Goal: Book appointment/travel/reservation

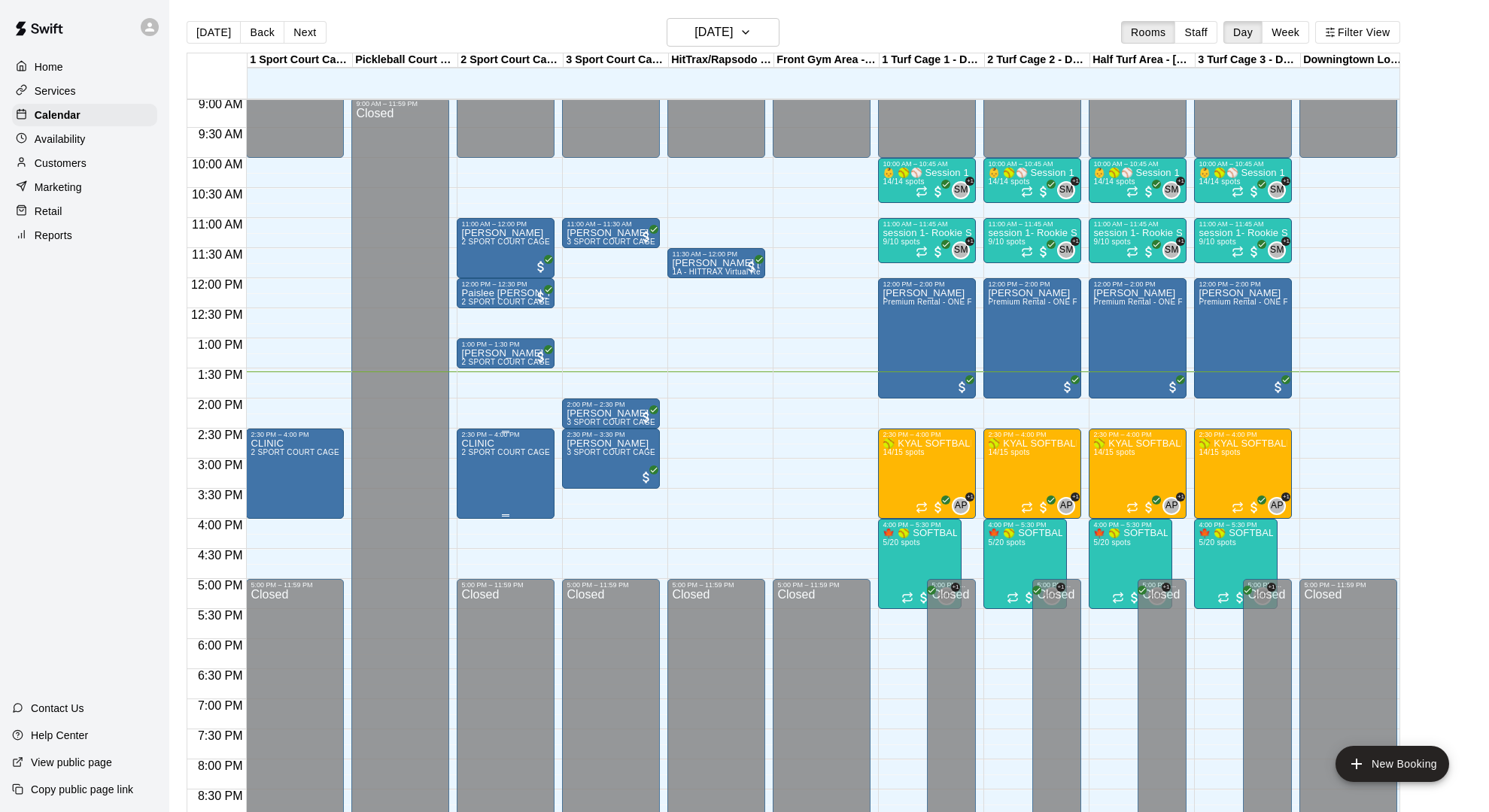
scroll to position [0, 4]
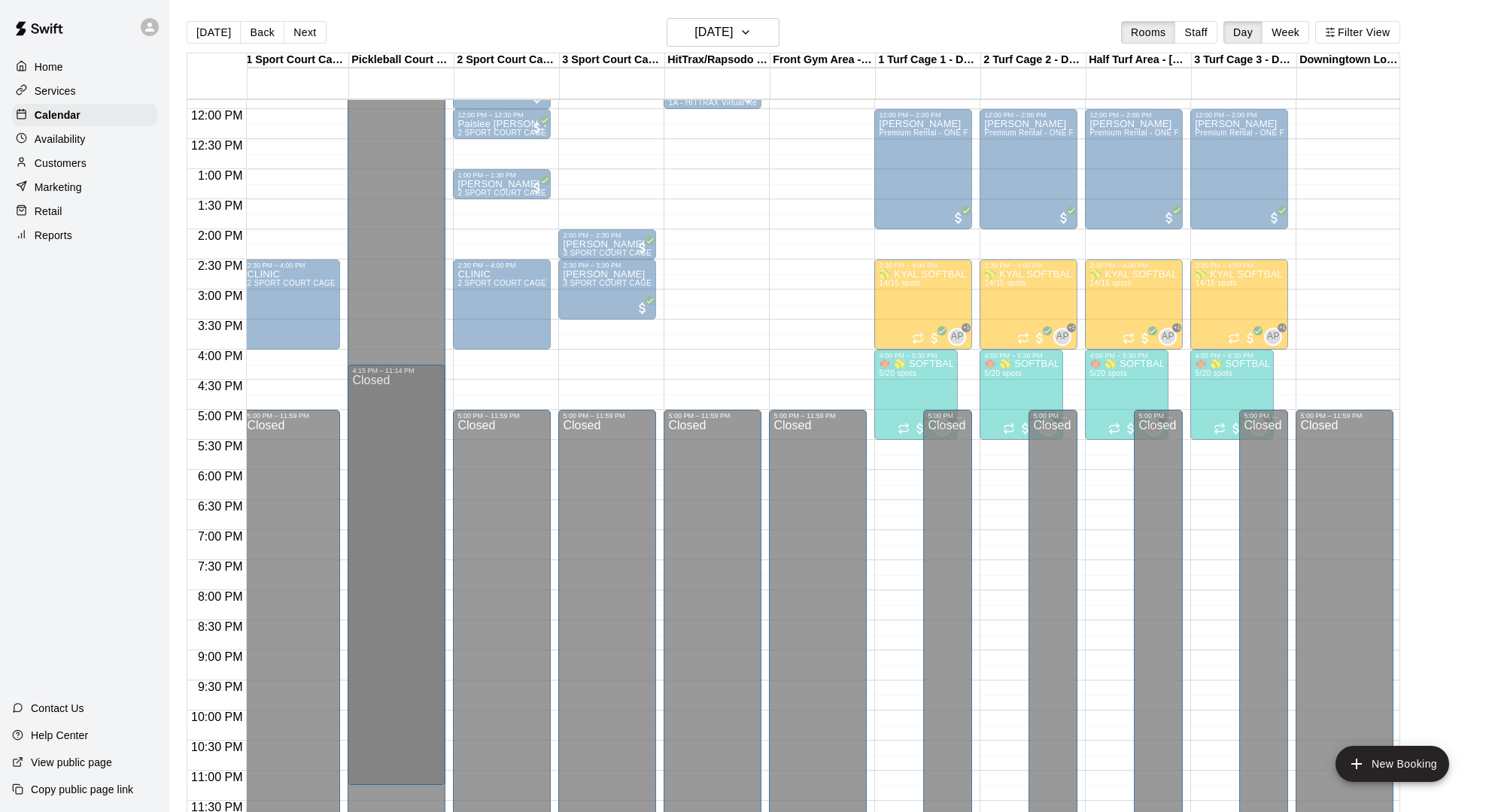
drag, startPoint x: 319, startPoint y: 668, endPoint x: 371, endPoint y: 456, distance: 218.3
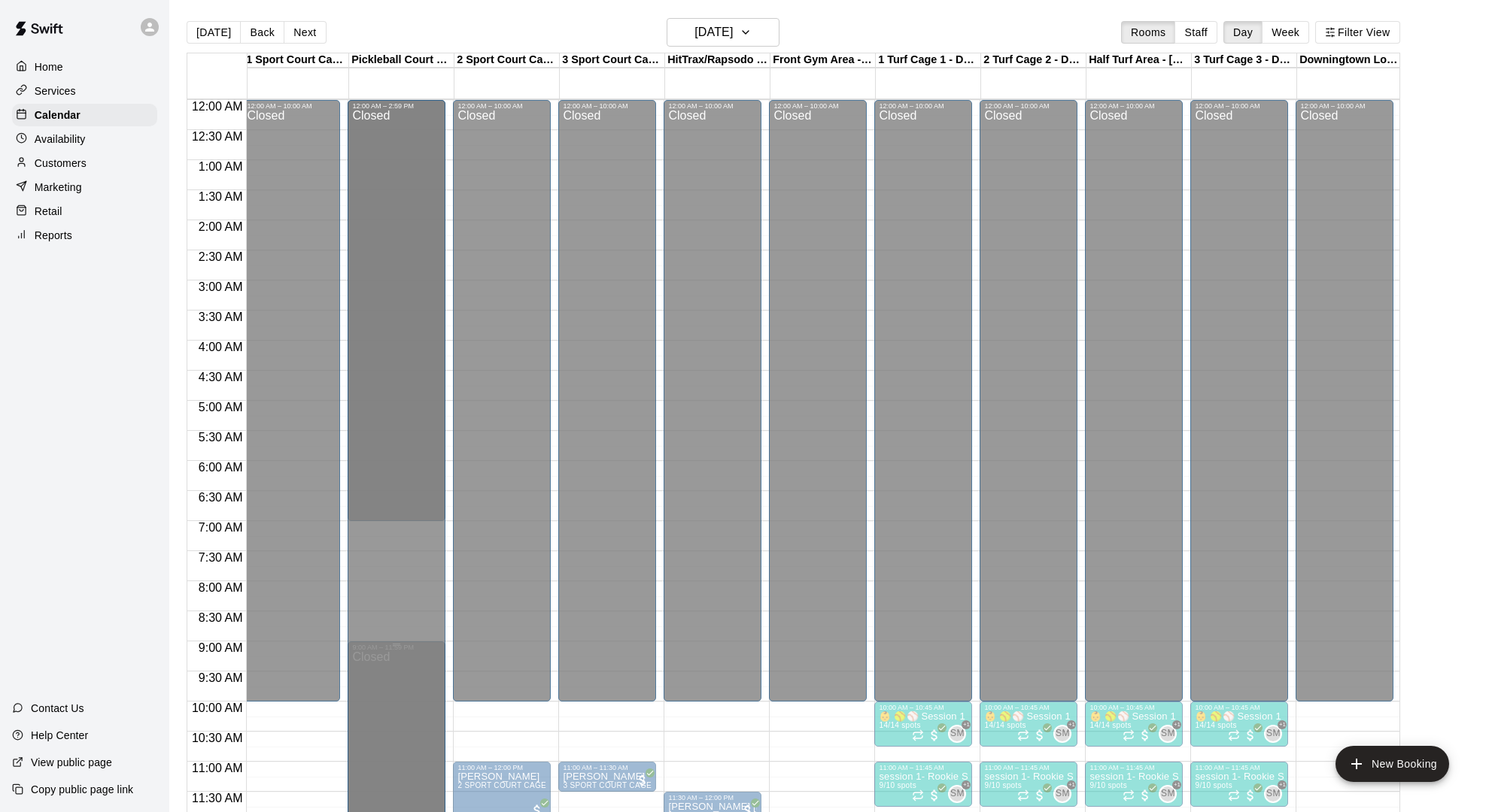
drag, startPoint x: 371, startPoint y: 456, endPoint x: 371, endPoint y: 476, distance: 20.0
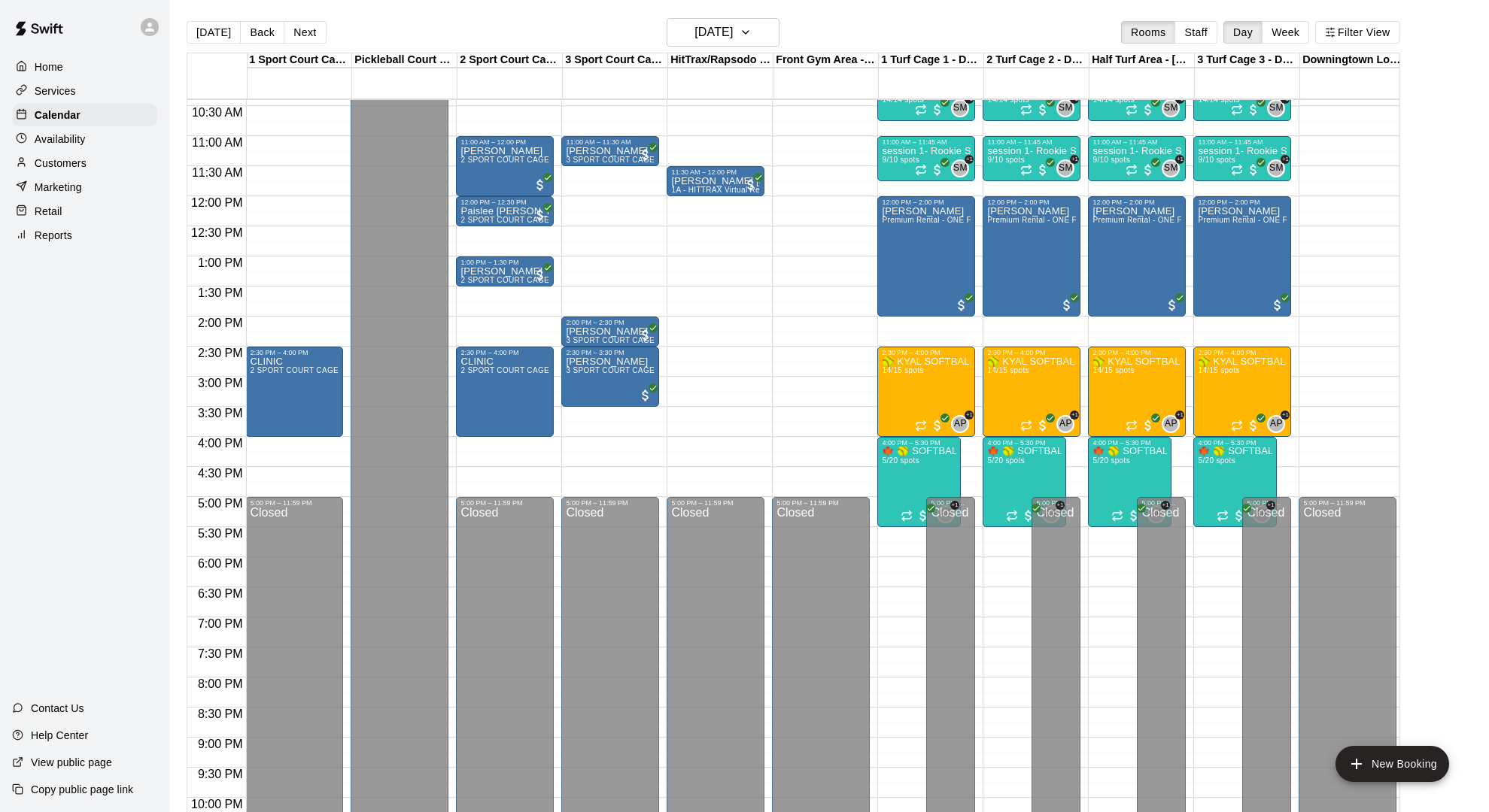
scroll to position [0, 0]
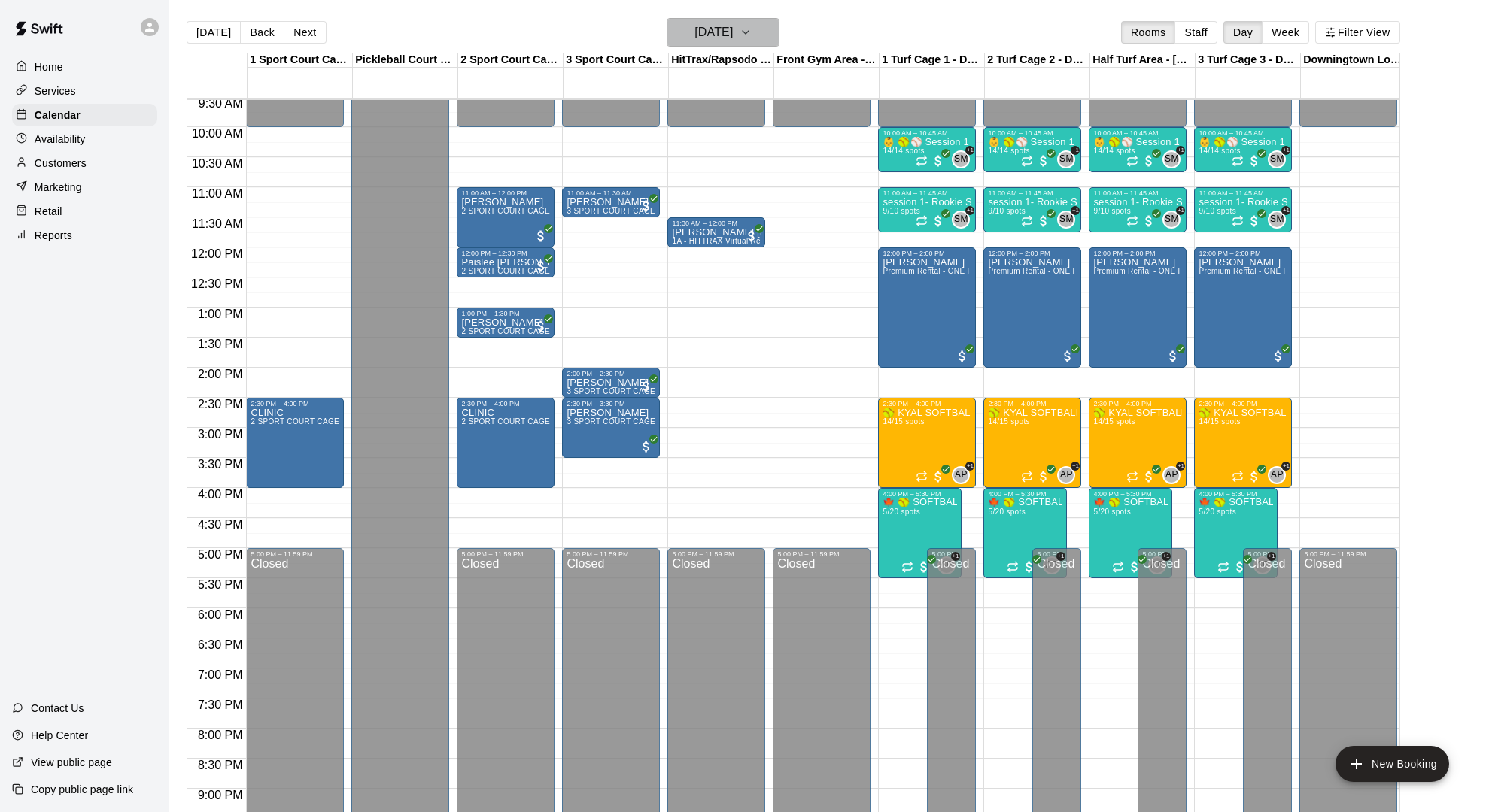
click at [717, 26] on h6 "[DATE]" at bounding box center [713, 33] width 38 height 21
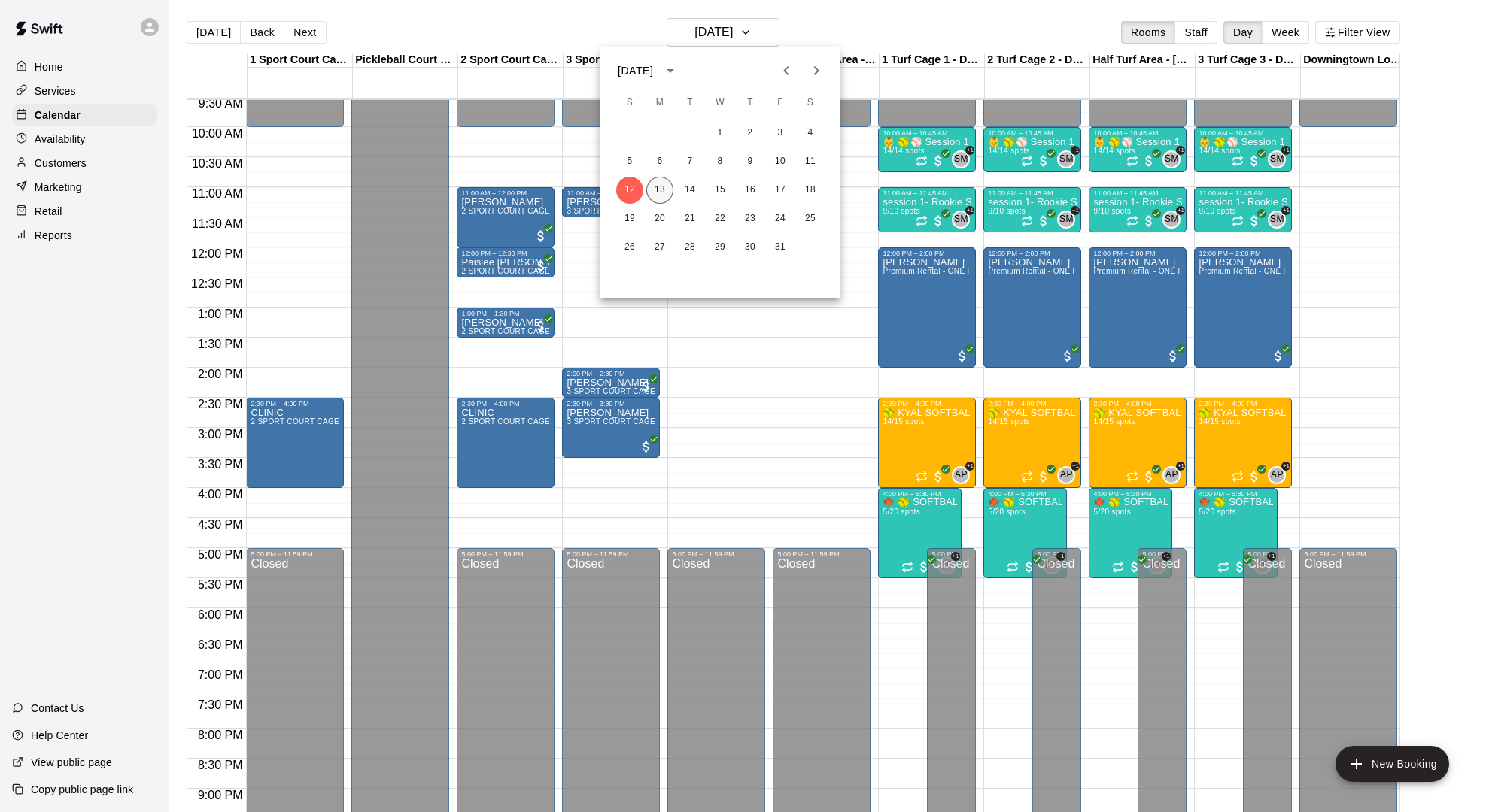
click at [663, 178] on button "13" at bounding box center [660, 190] width 27 height 27
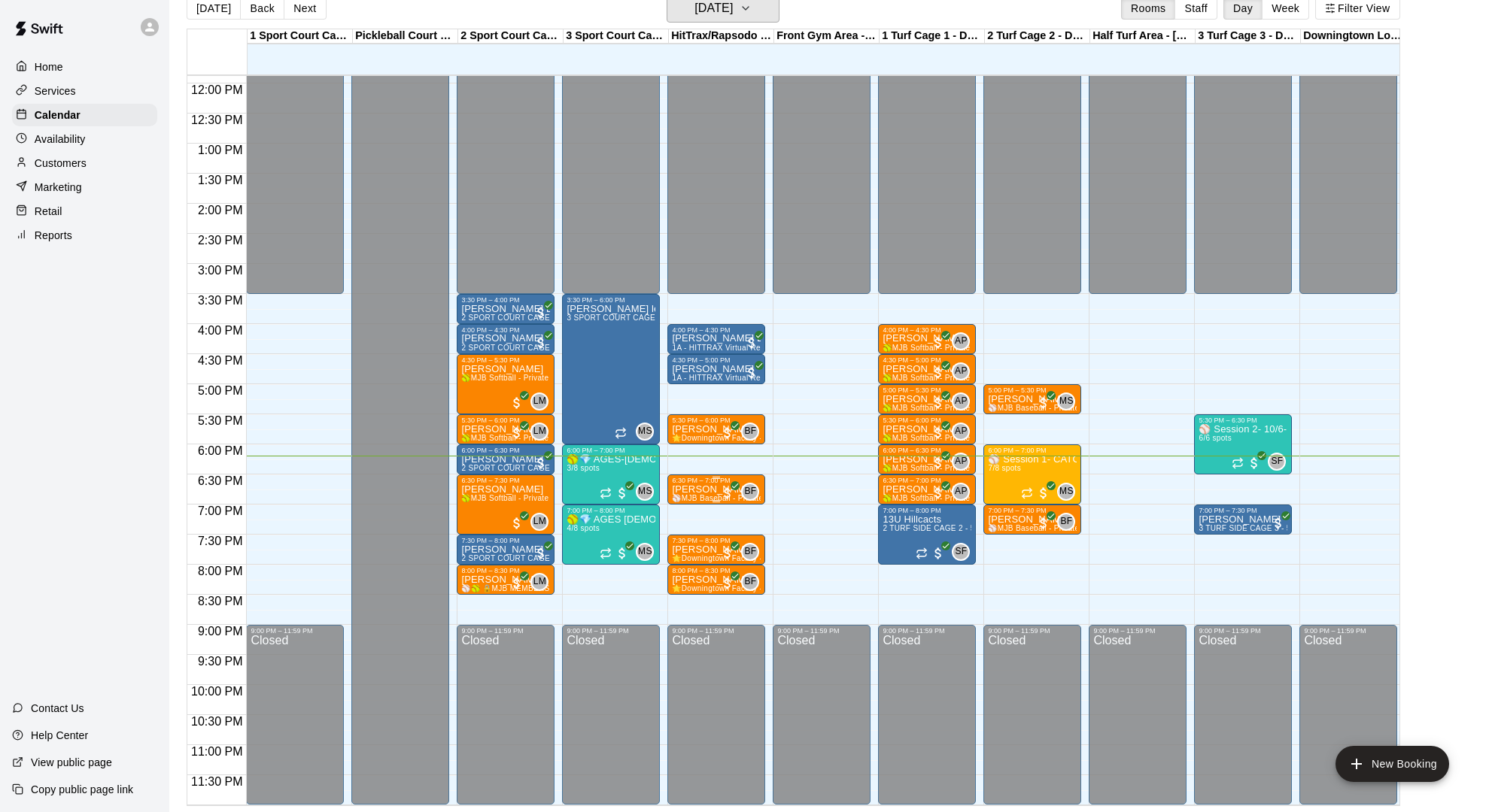
scroll to position [24, 0]
click at [733, 12] on h6 "[DATE]" at bounding box center [713, 8] width 38 height 21
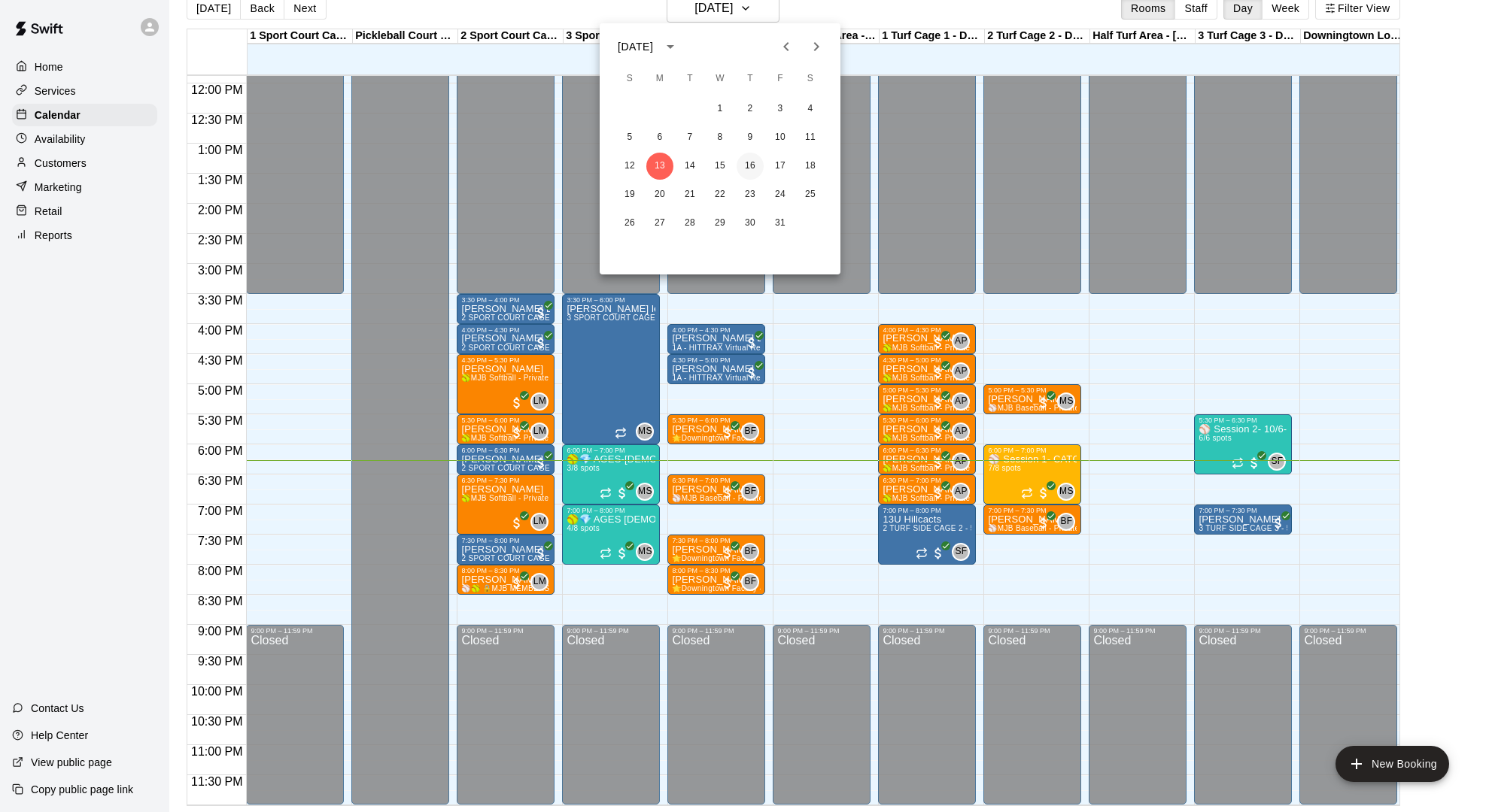
click at [744, 164] on button "16" at bounding box center [750, 166] width 27 height 27
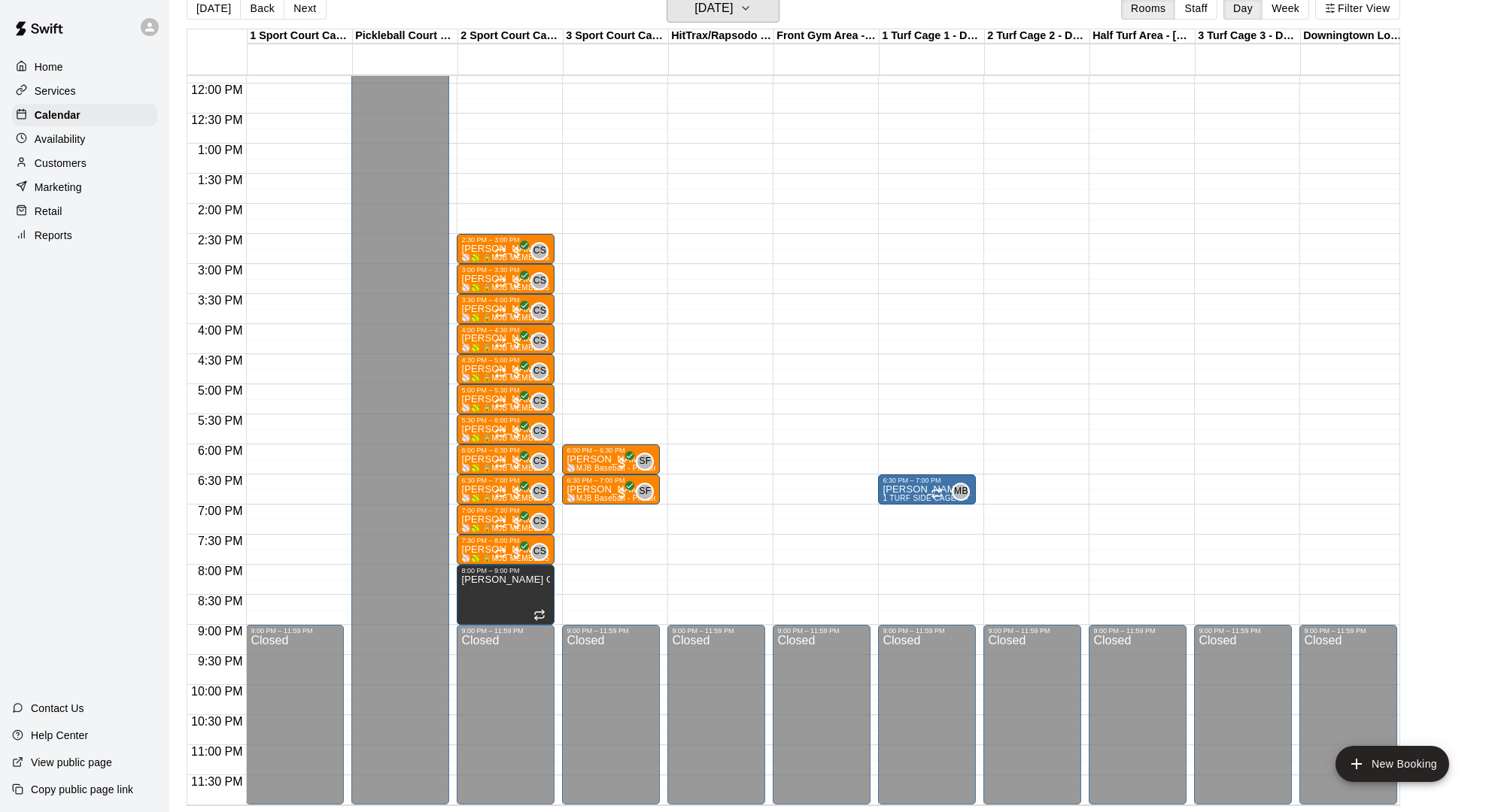
scroll to position [715, 0]
click at [484, 257] on span "⚾️🥎 🔒MJB MEMBERS - Private Lesson - 30 Minute - MEMBERSHIP CREDIT ONLY🔒⚾️🥎" at bounding box center [628, 257] width 334 height 8
click at [478, 268] on icon "edit" at bounding box center [476, 269] width 13 height 13
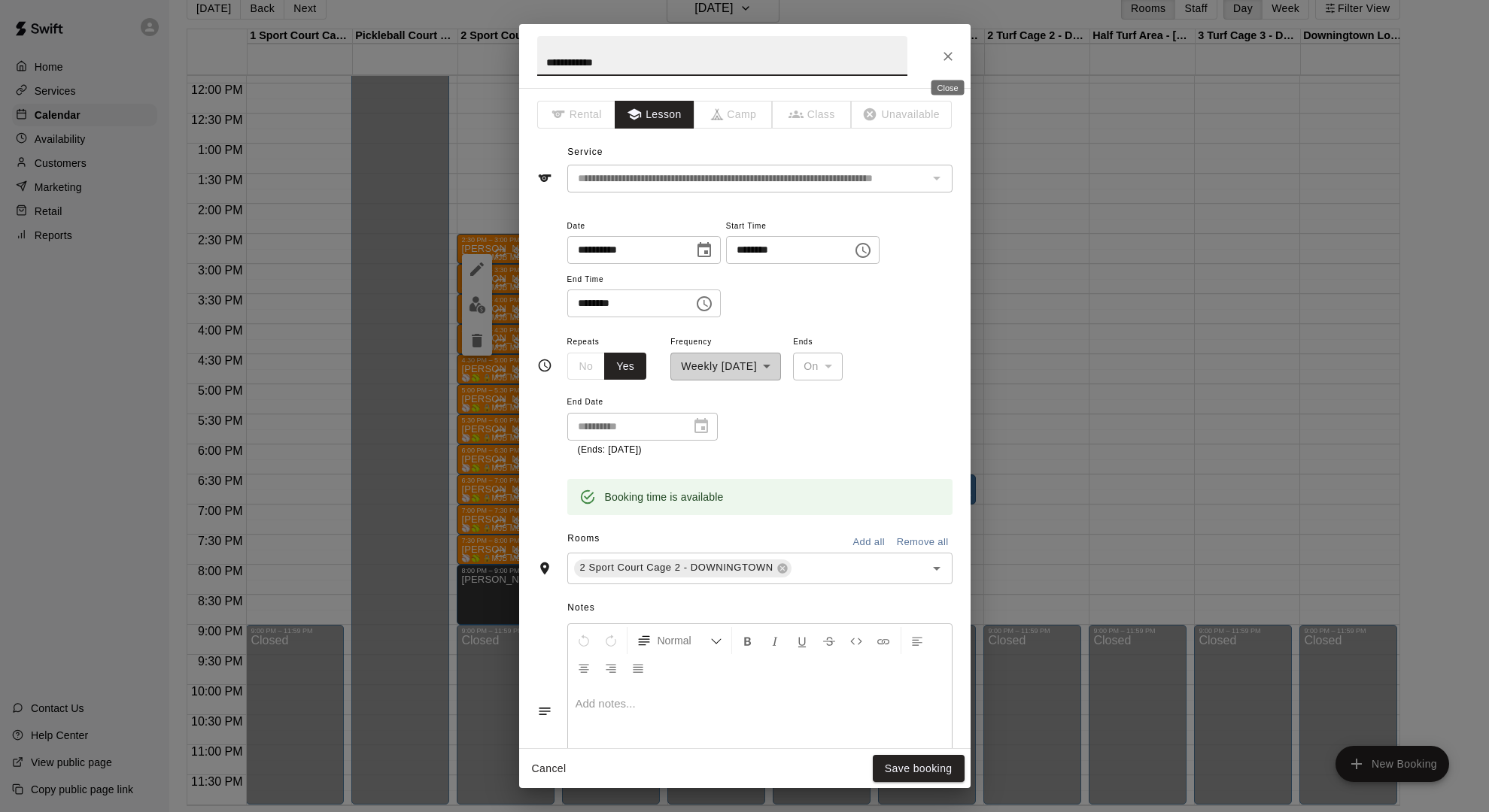
click at [946, 63] on icon "Close" at bounding box center [947, 56] width 15 height 15
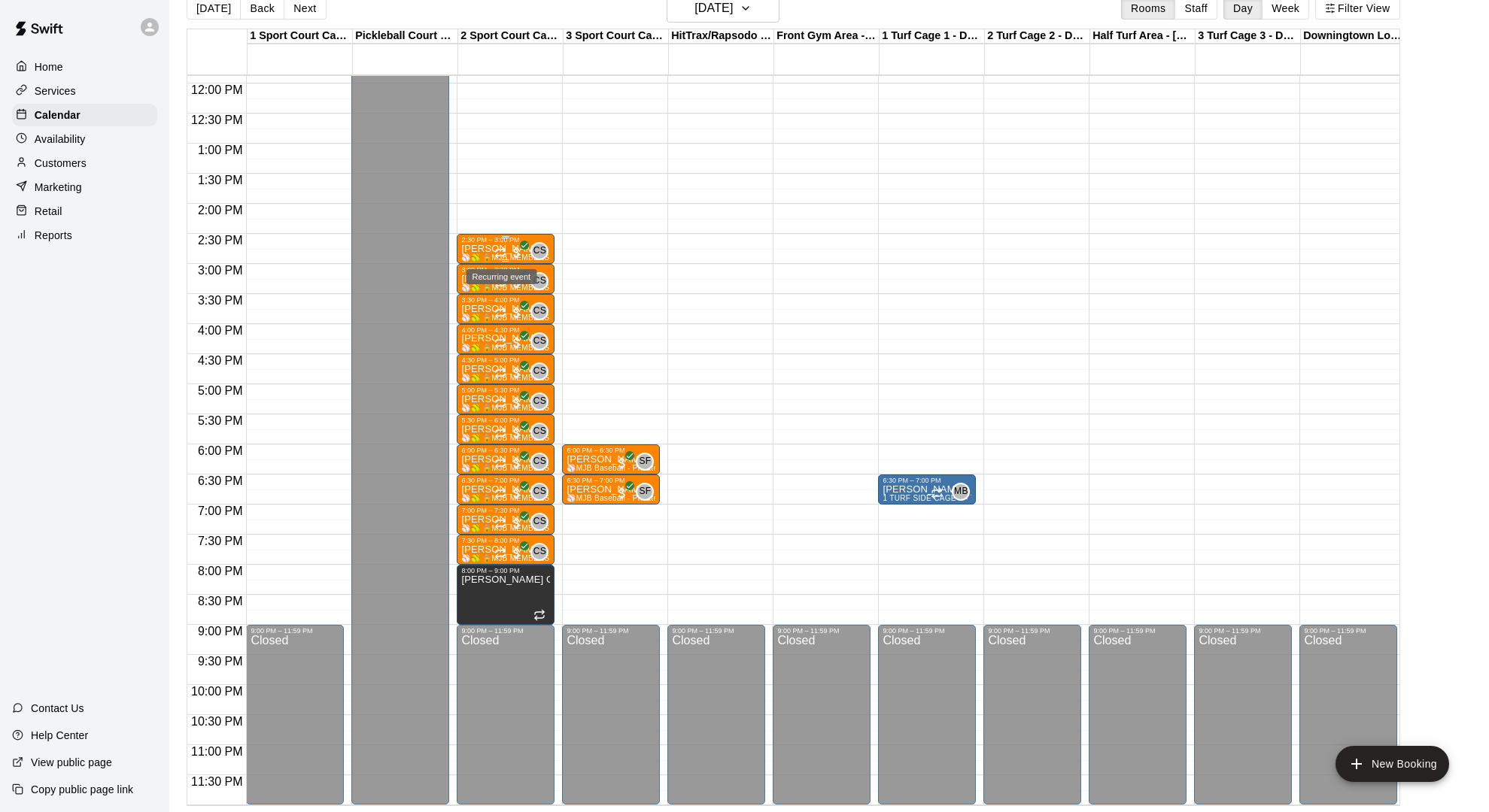
click at [496, 254] on icon "Recurring event" at bounding box center [500, 253] width 12 height 12
click at [505, 294] on img "edit" at bounding box center [511, 297] width 18 height 18
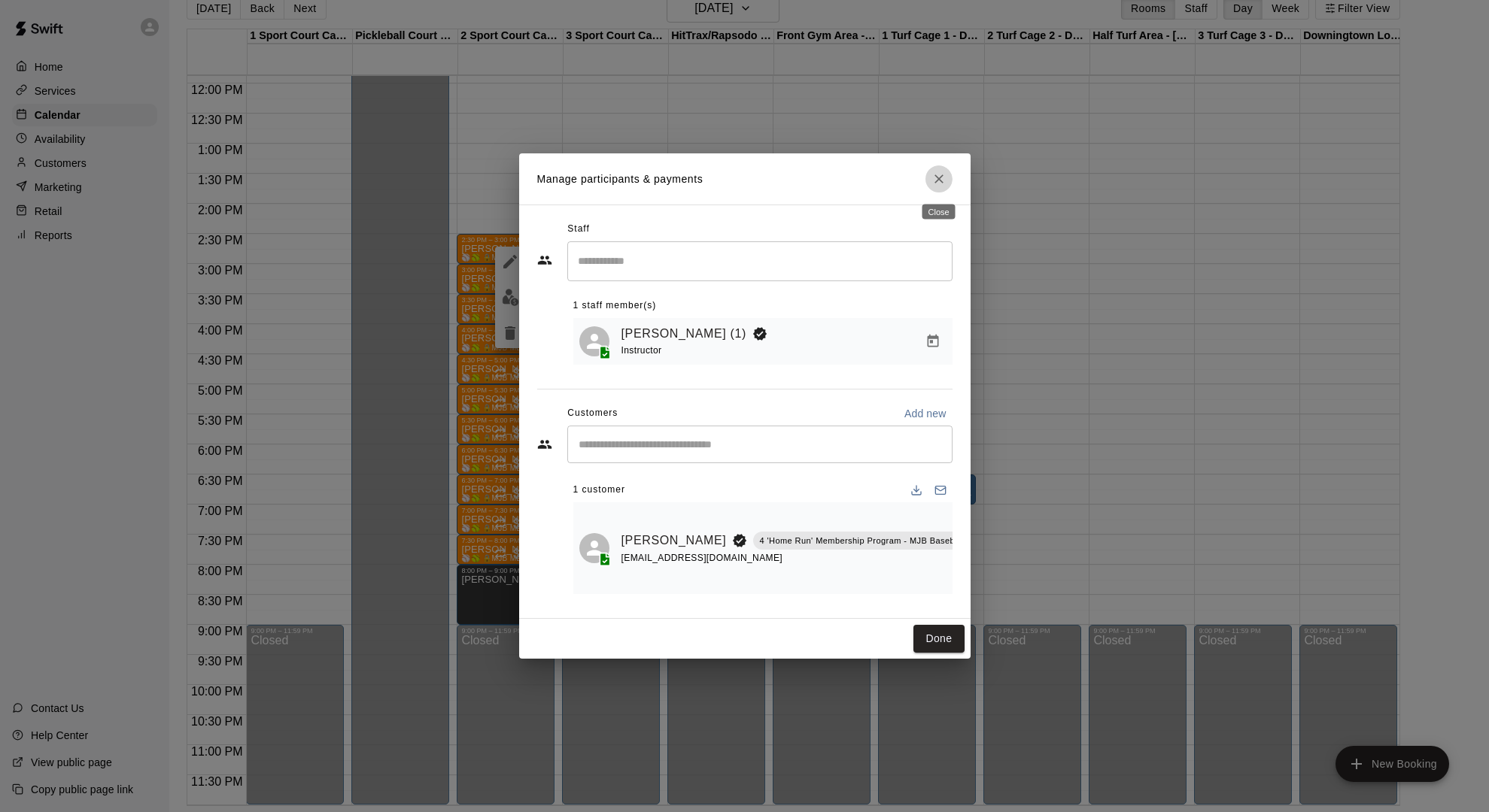
click at [947, 183] on button "Close" at bounding box center [939, 179] width 27 height 27
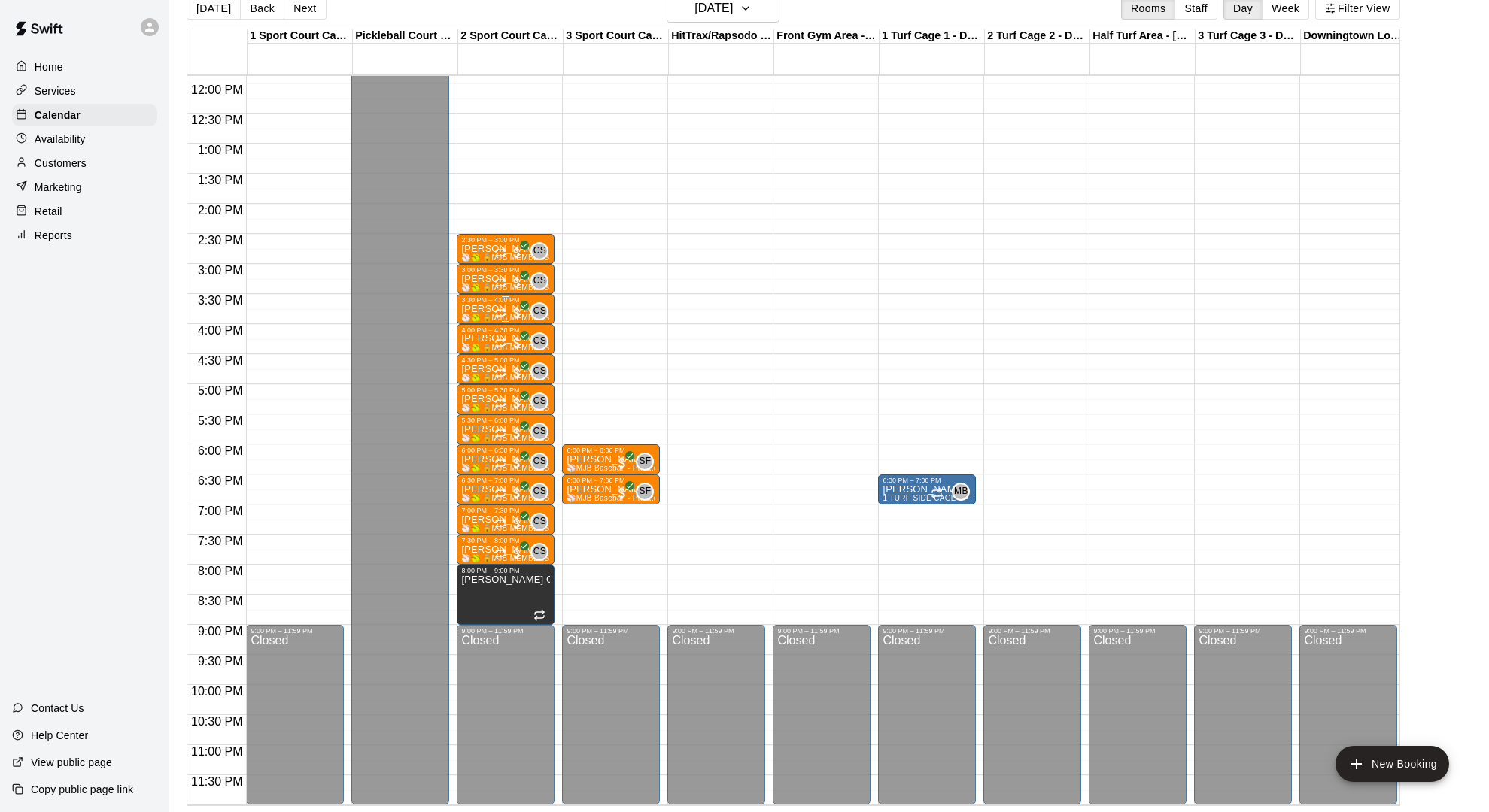
click at [481, 314] on div "[PERSON_NAME] ⚾️🥎 🔒MJB MEMBERS - Private Lesson - 30 Minute - MEMBERSHIP CREDIT…" at bounding box center [505, 710] width 89 height 812
click at [477, 330] on button "edit" at bounding box center [477, 319] width 30 height 30
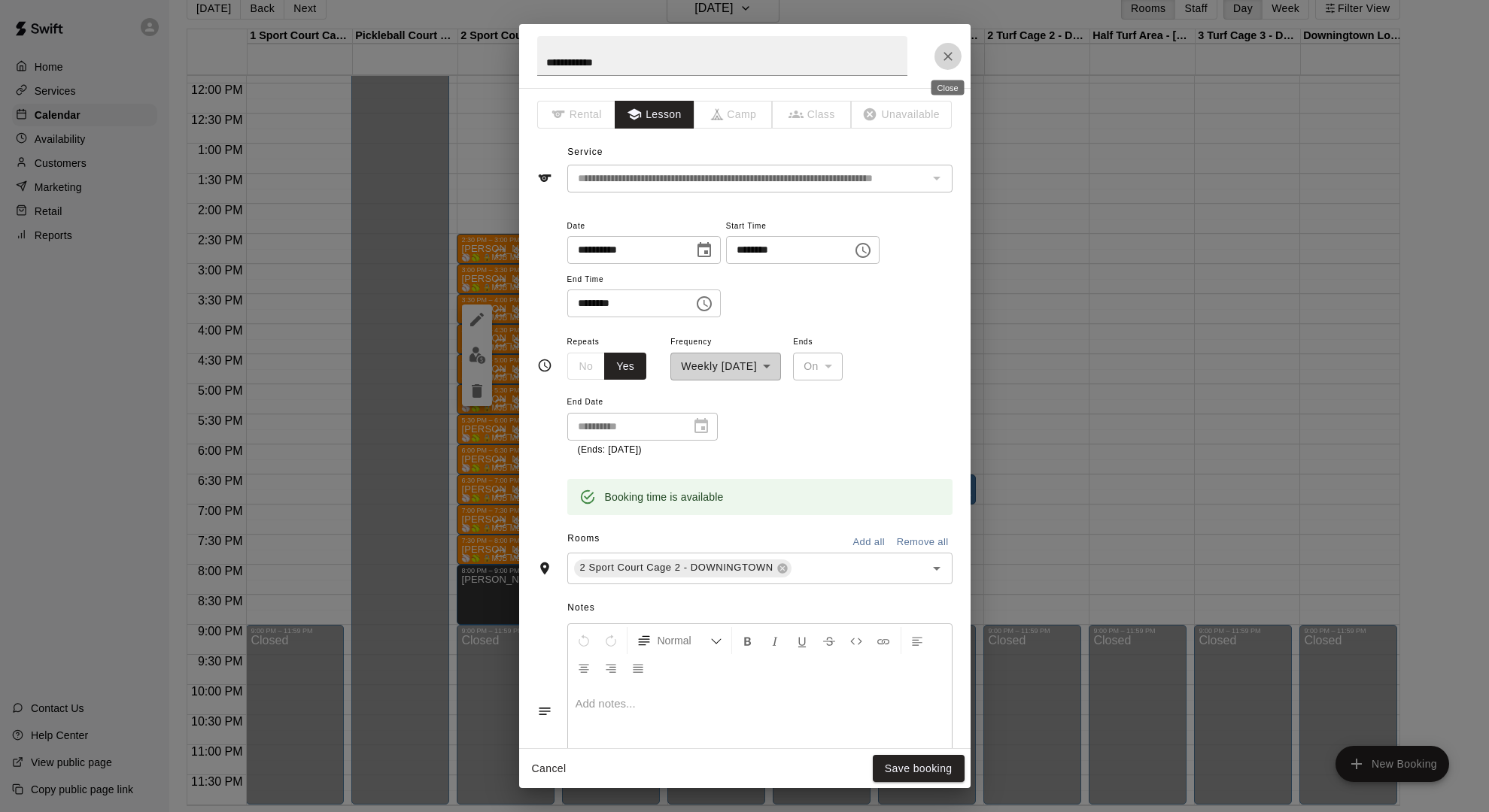
click at [944, 54] on icon "Close" at bounding box center [947, 56] width 9 height 9
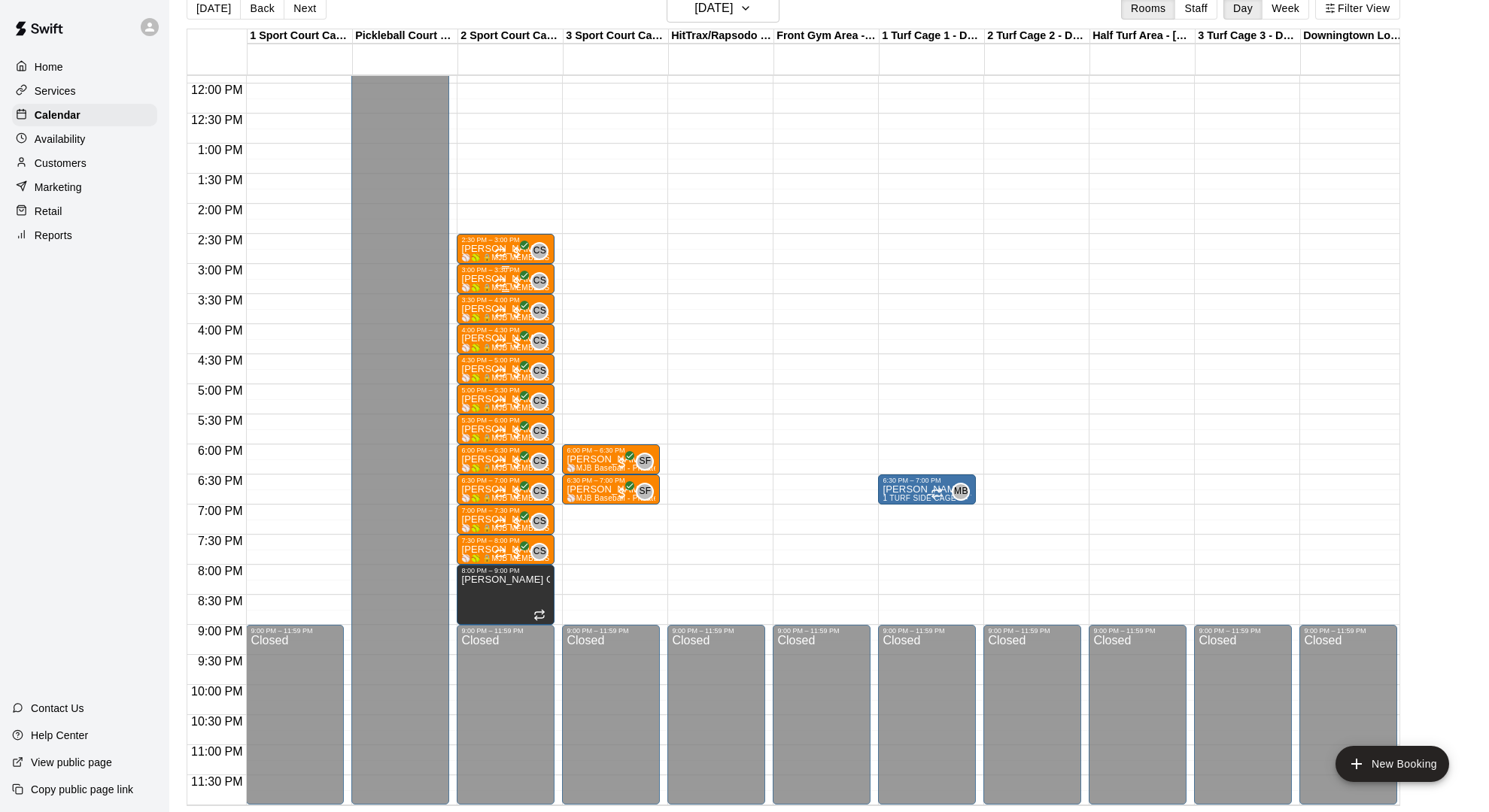
click at [486, 279] on p "[PERSON_NAME]" at bounding box center [505, 279] width 89 height 0
click at [476, 297] on icon "edit" at bounding box center [476, 294] width 13 height 13
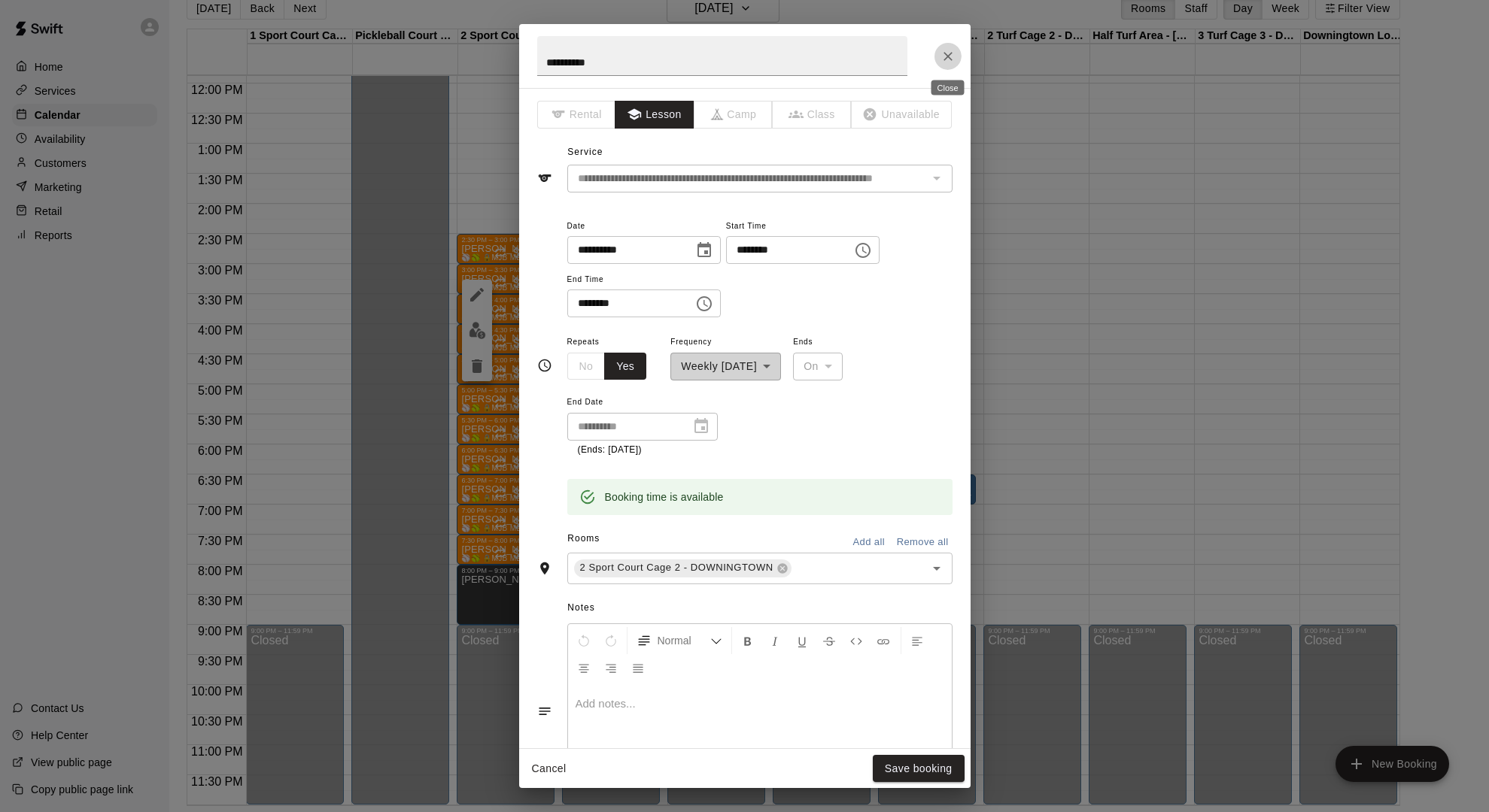
click at [941, 59] on icon "Close" at bounding box center [947, 56] width 15 height 15
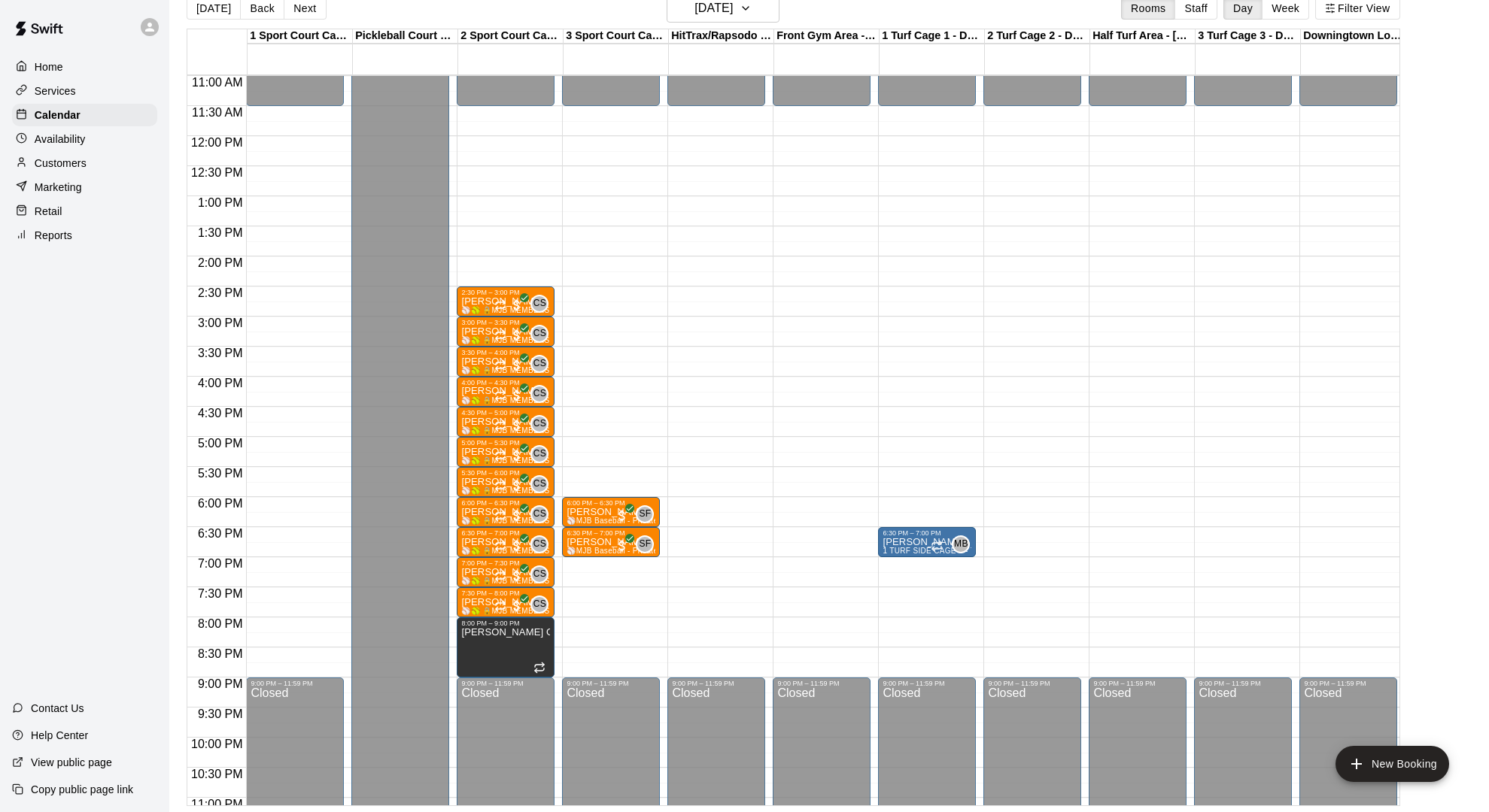
scroll to position [661, 0]
click at [719, 9] on h6 "[DATE]" at bounding box center [713, 8] width 38 height 21
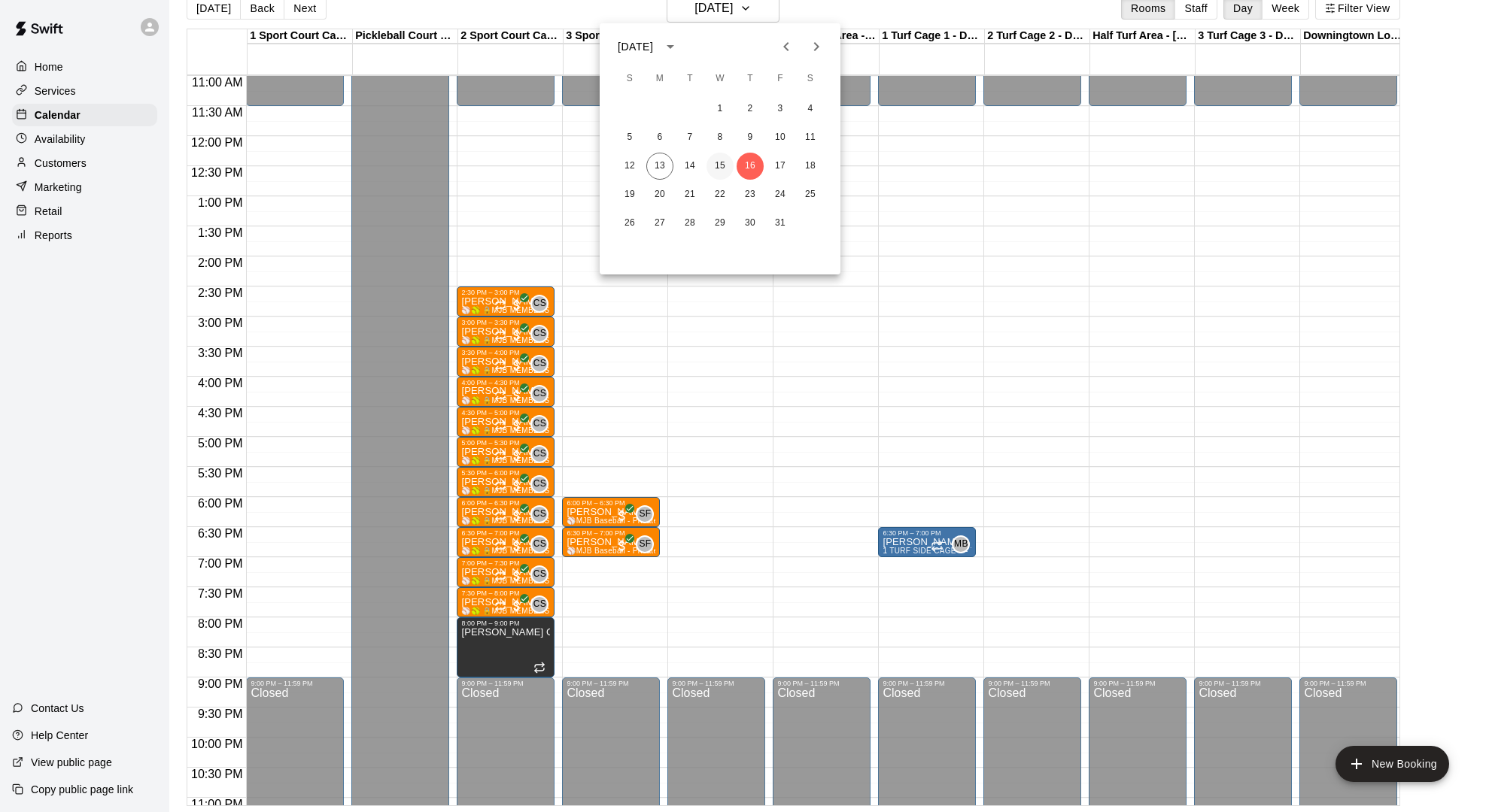
click at [717, 168] on button "15" at bounding box center [720, 166] width 27 height 27
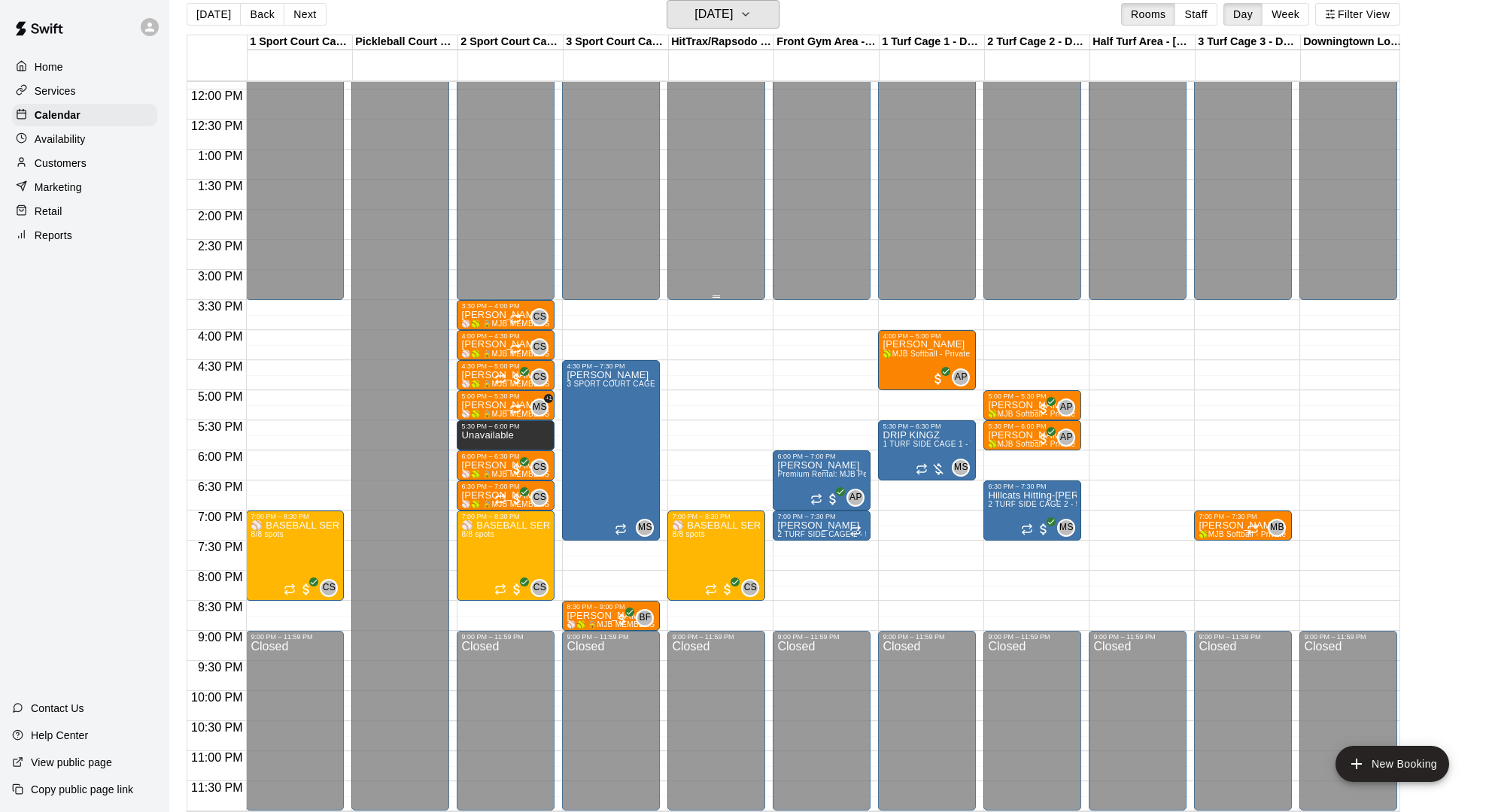
scroll to position [715, 1]
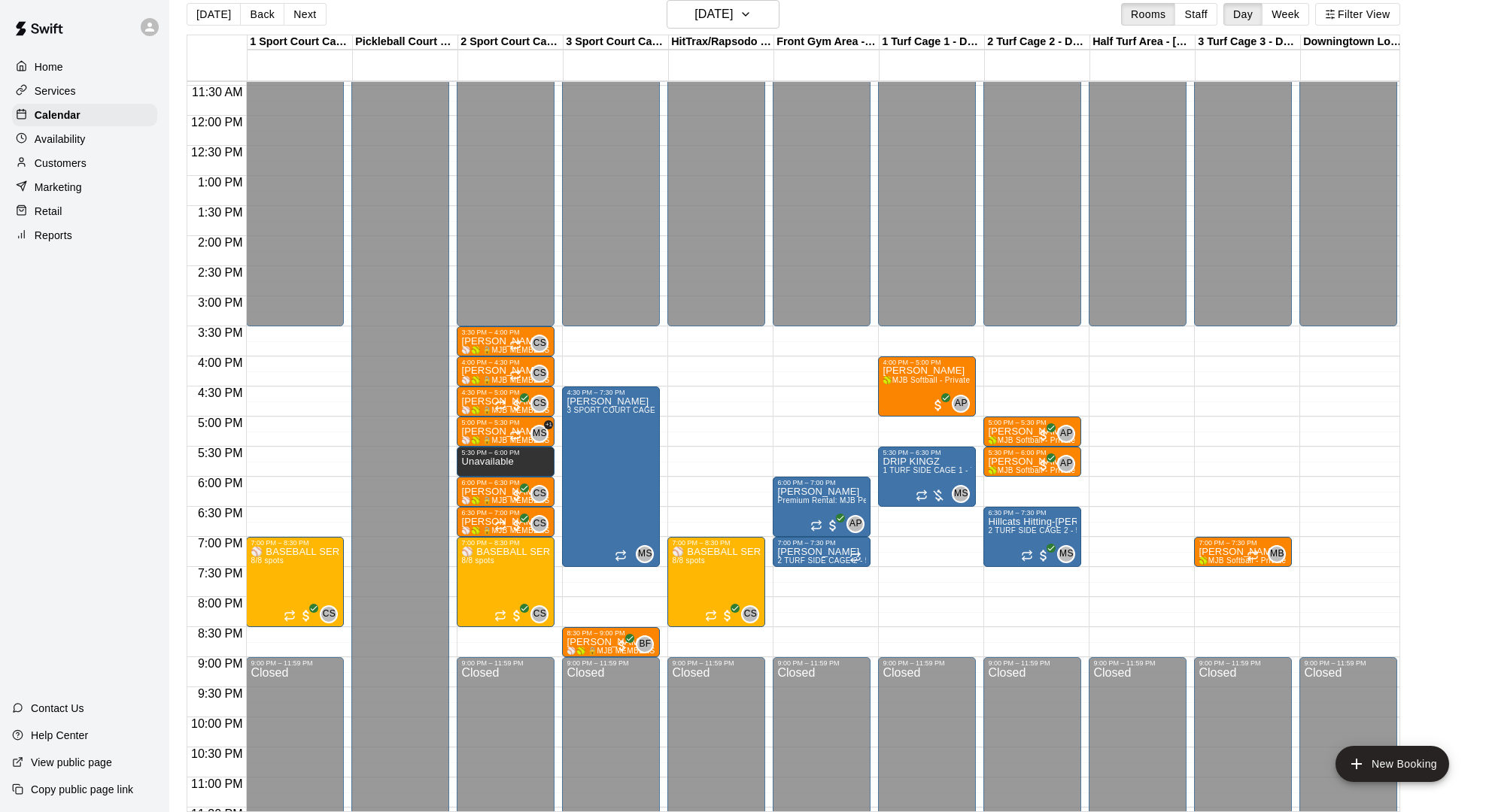
click at [749, 34] on div "[DATE] Back [DATE][DATE] Rooms Staff Day Week Filter View" at bounding box center [792, 17] width 1213 height 34
click at [733, 23] on h6 "[DATE]" at bounding box center [713, 14] width 38 height 21
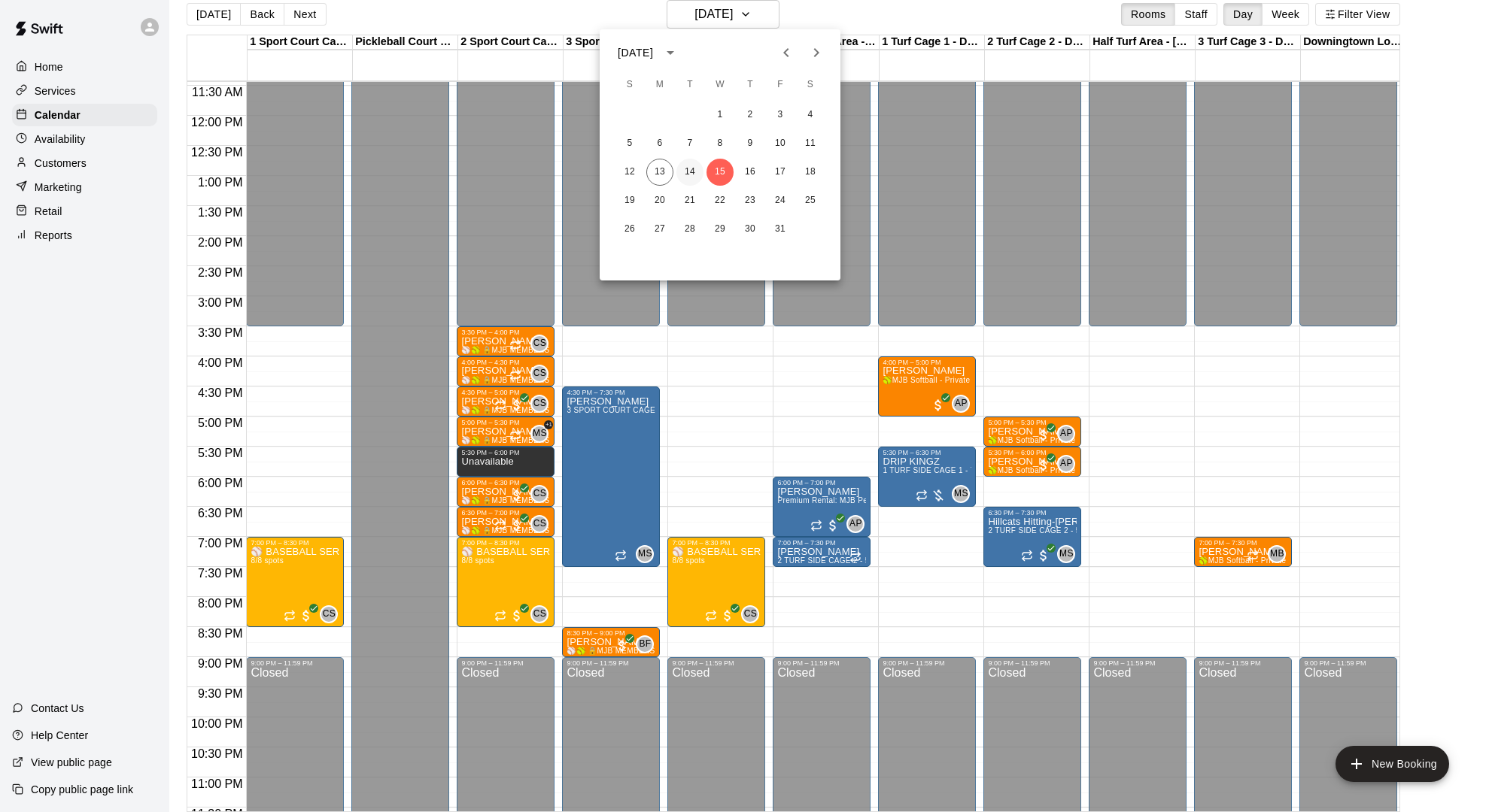
click at [692, 172] on button "14" at bounding box center [690, 172] width 27 height 27
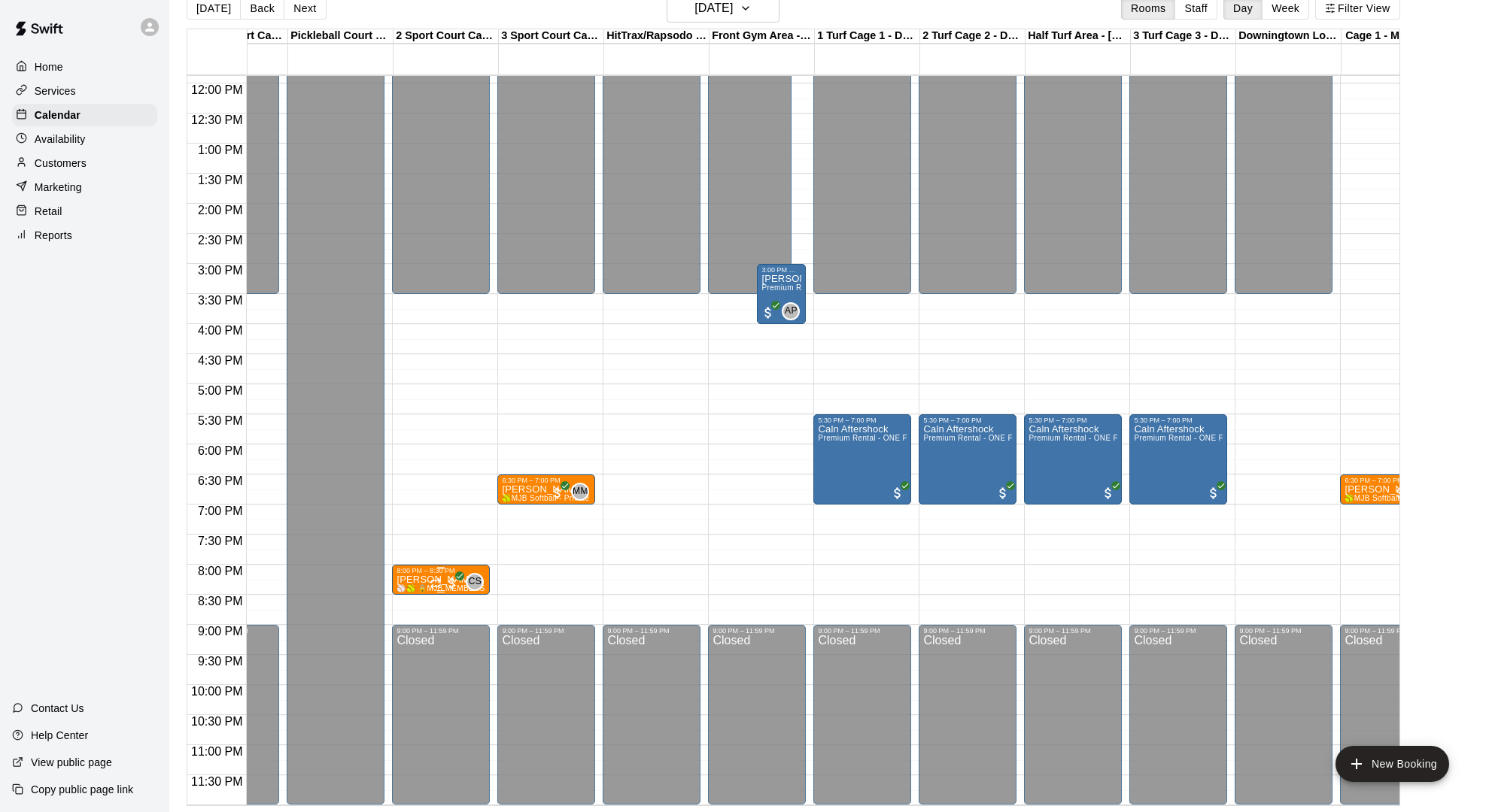
click at [410, 585] on span "⚾️🥎 🔒MJB MEMBERS - Private Lesson - 30 Minute - MEMBERSHIP CREDIT ONLY🔒⚾️🥎" at bounding box center [563, 588] width 334 height 8
click at [715, 12] on div at bounding box center [744, 406] width 1489 height 812
click at [723, 19] on button "[DATE]" at bounding box center [723, 8] width 113 height 28
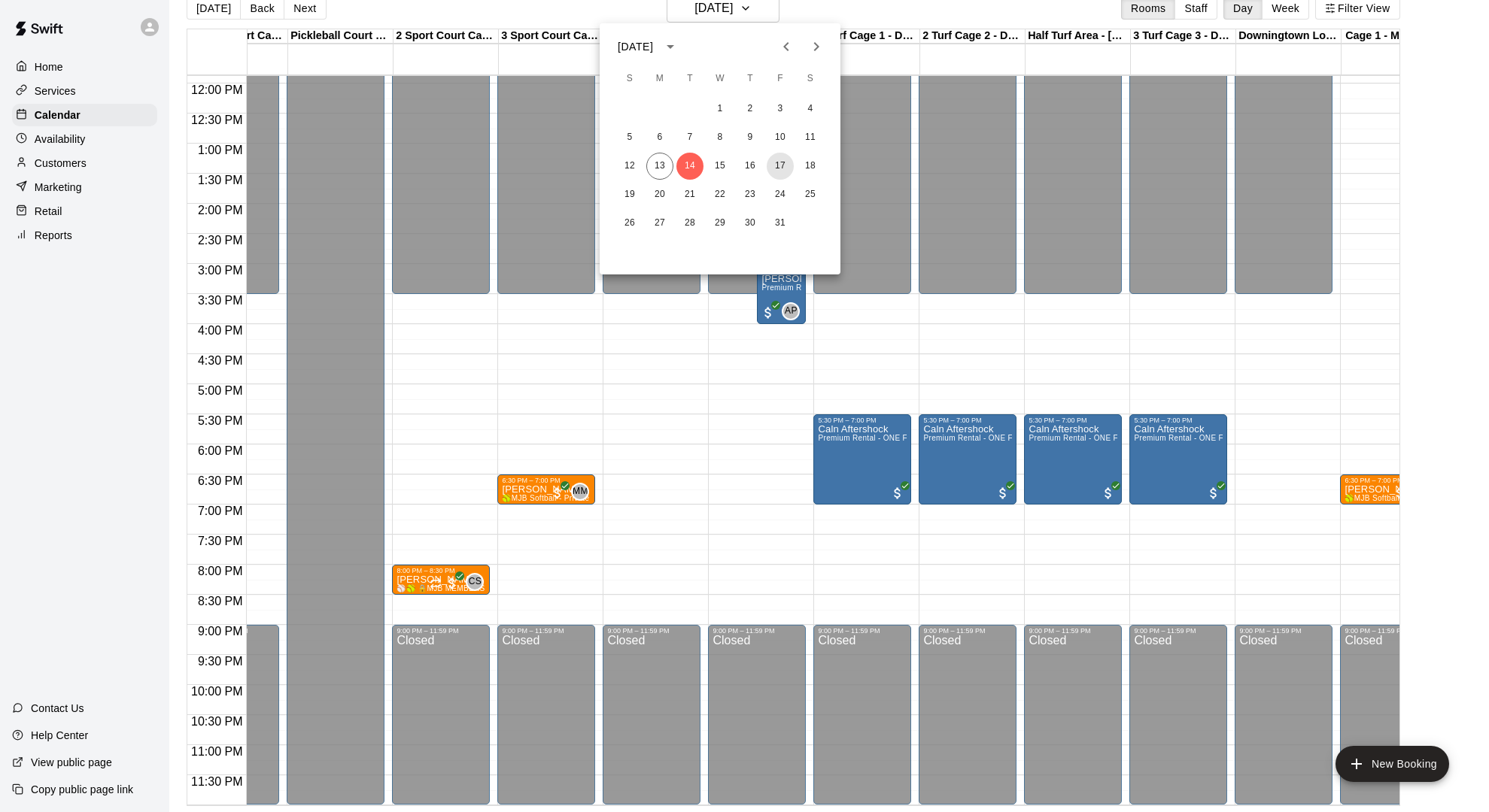
drag, startPoint x: 787, startPoint y: 168, endPoint x: 760, endPoint y: 327, distance: 161.3
click at [760, 327] on div "[DATE] S M T W T F S 1 2 3 4 5 6 7 8 9 10 11 12 13 14 15 16 17 18 19 20 21 22 2…" at bounding box center [744, 406] width 1489 height 812
click at [1048, 332] on div at bounding box center [744, 406] width 1489 height 812
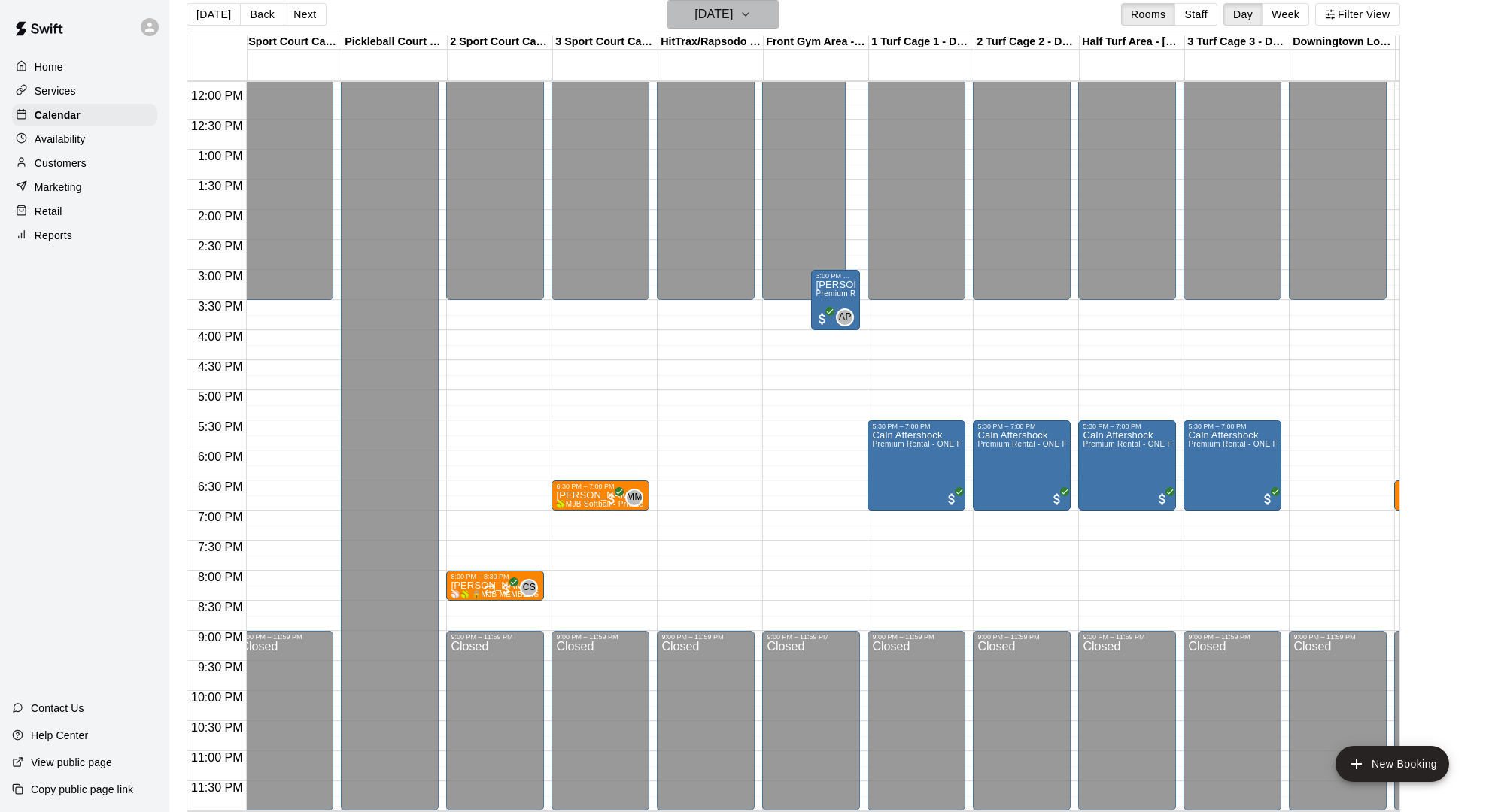
click at [709, 26] on button "[DATE]" at bounding box center [723, 14] width 113 height 28
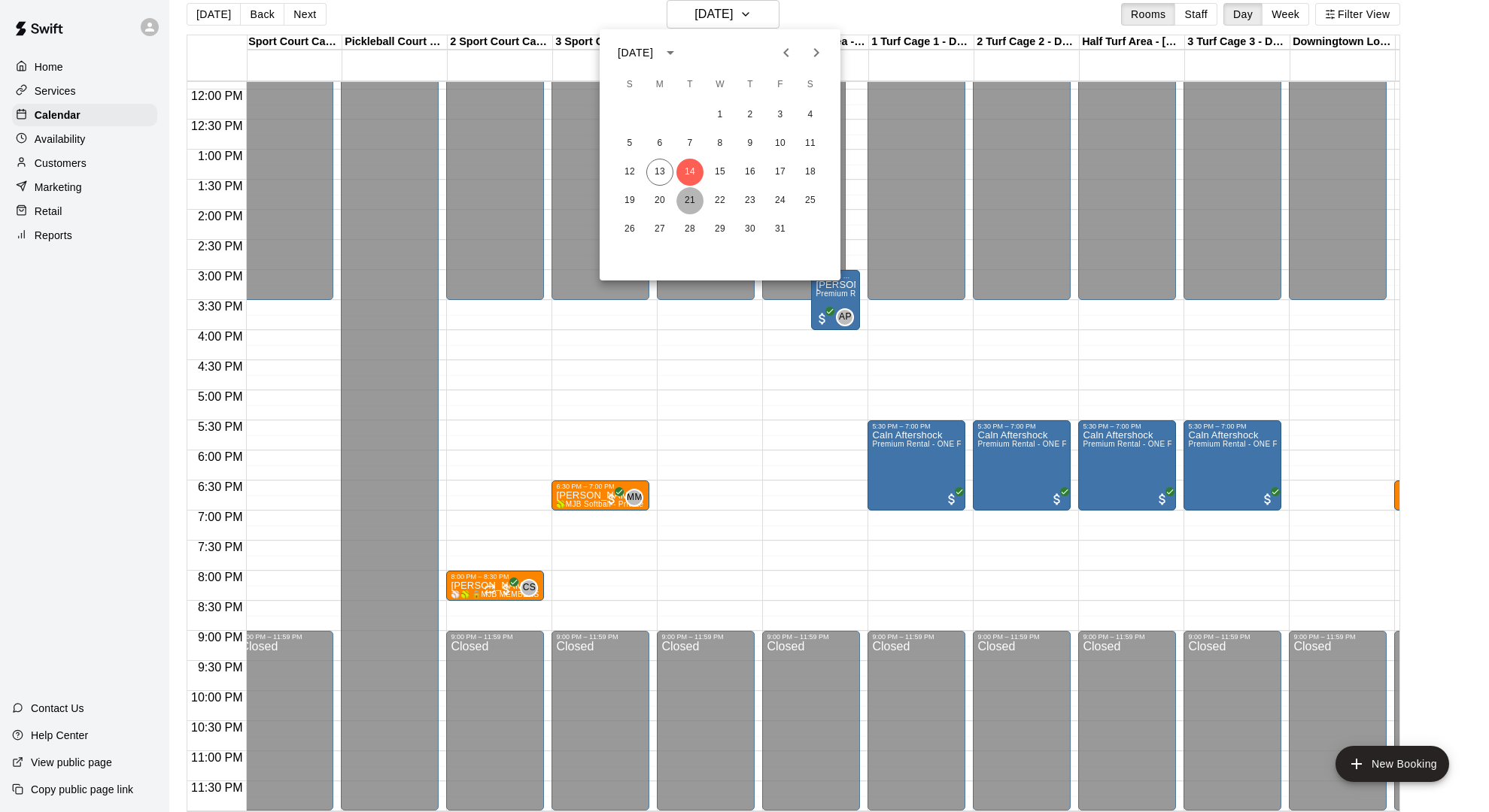
click at [685, 199] on button "21" at bounding box center [690, 200] width 27 height 27
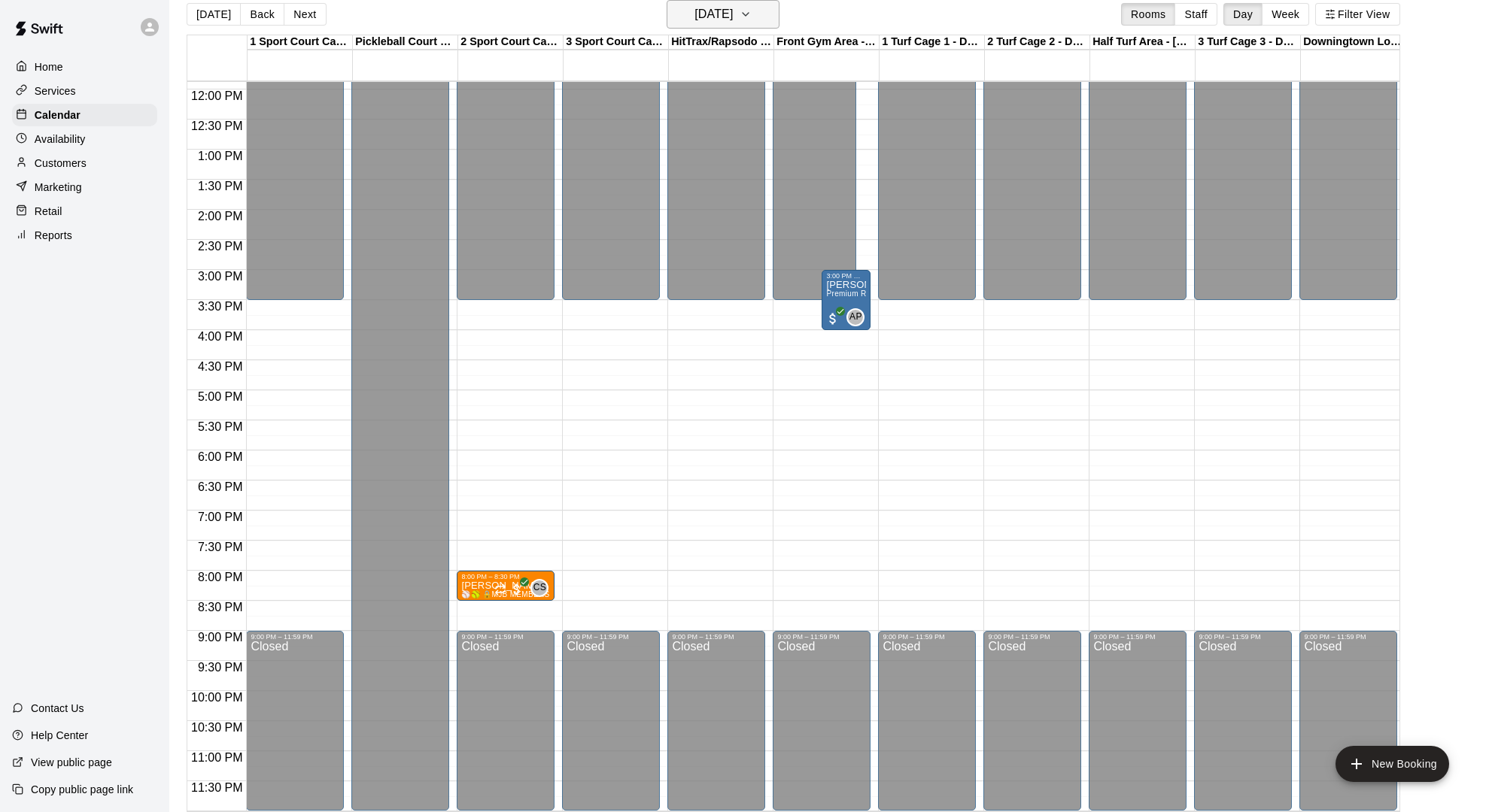
click at [733, 14] on h6 "[DATE]" at bounding box center [713, 14] width 38 height 21
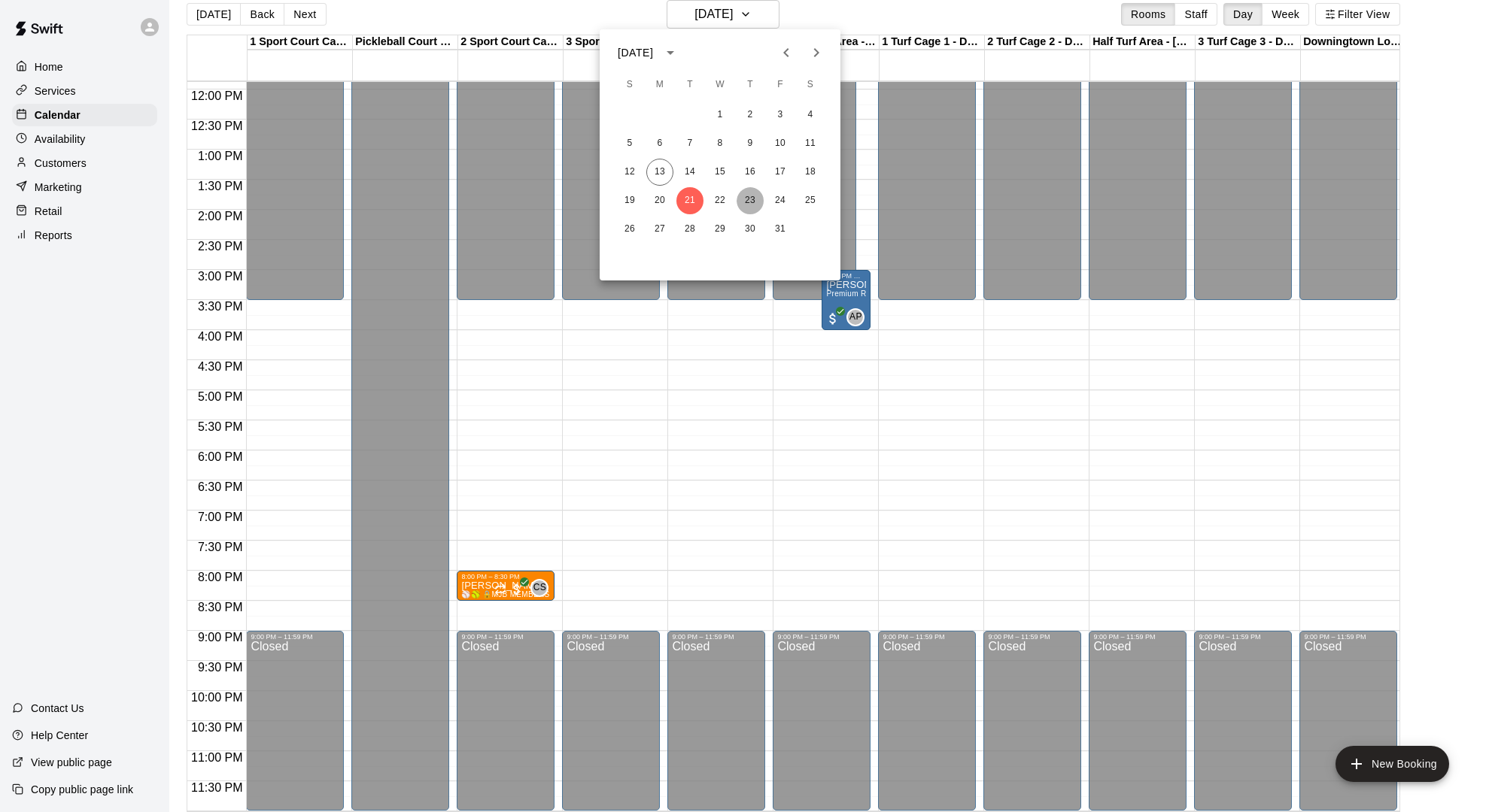
click at [747, 202] on button "23" at bounding box center [750, 200] width 27 height 27
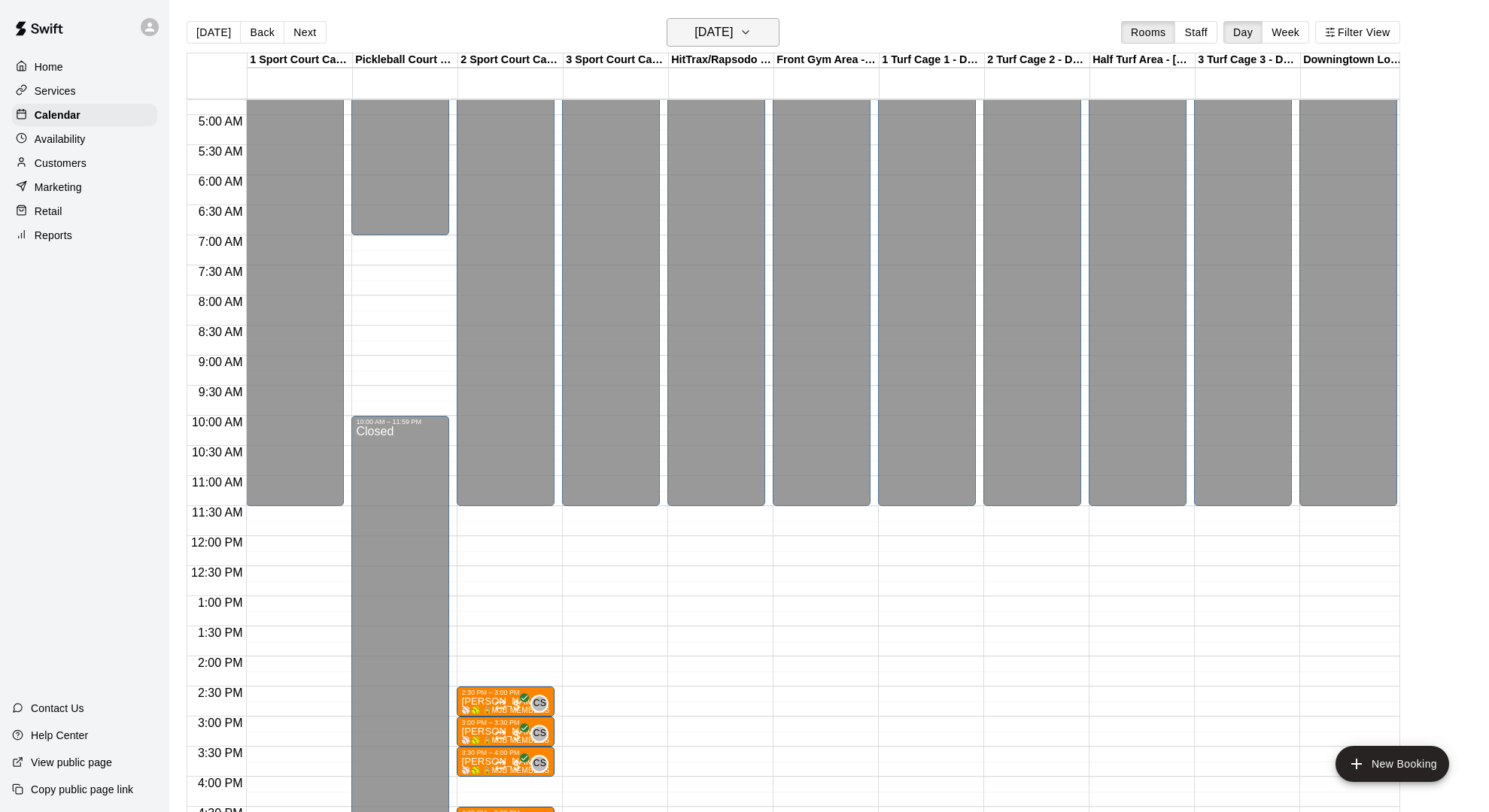
click at [739, 19] on button "[DATE]" at bounding box center [723, 32] width 113 height 28
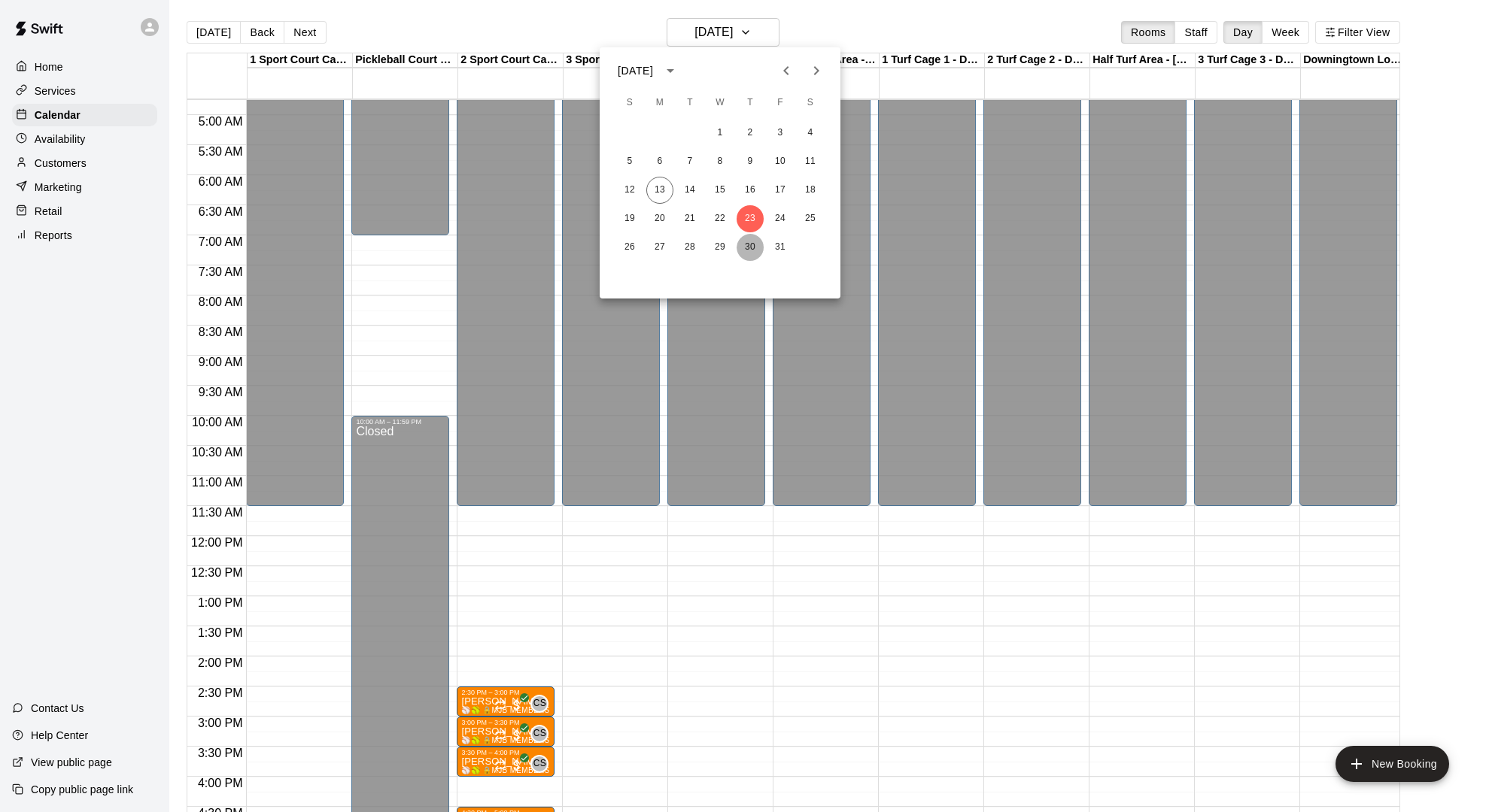
click at [744, 237] on button "30" at bounding box center [750, 247] width 27 height 27
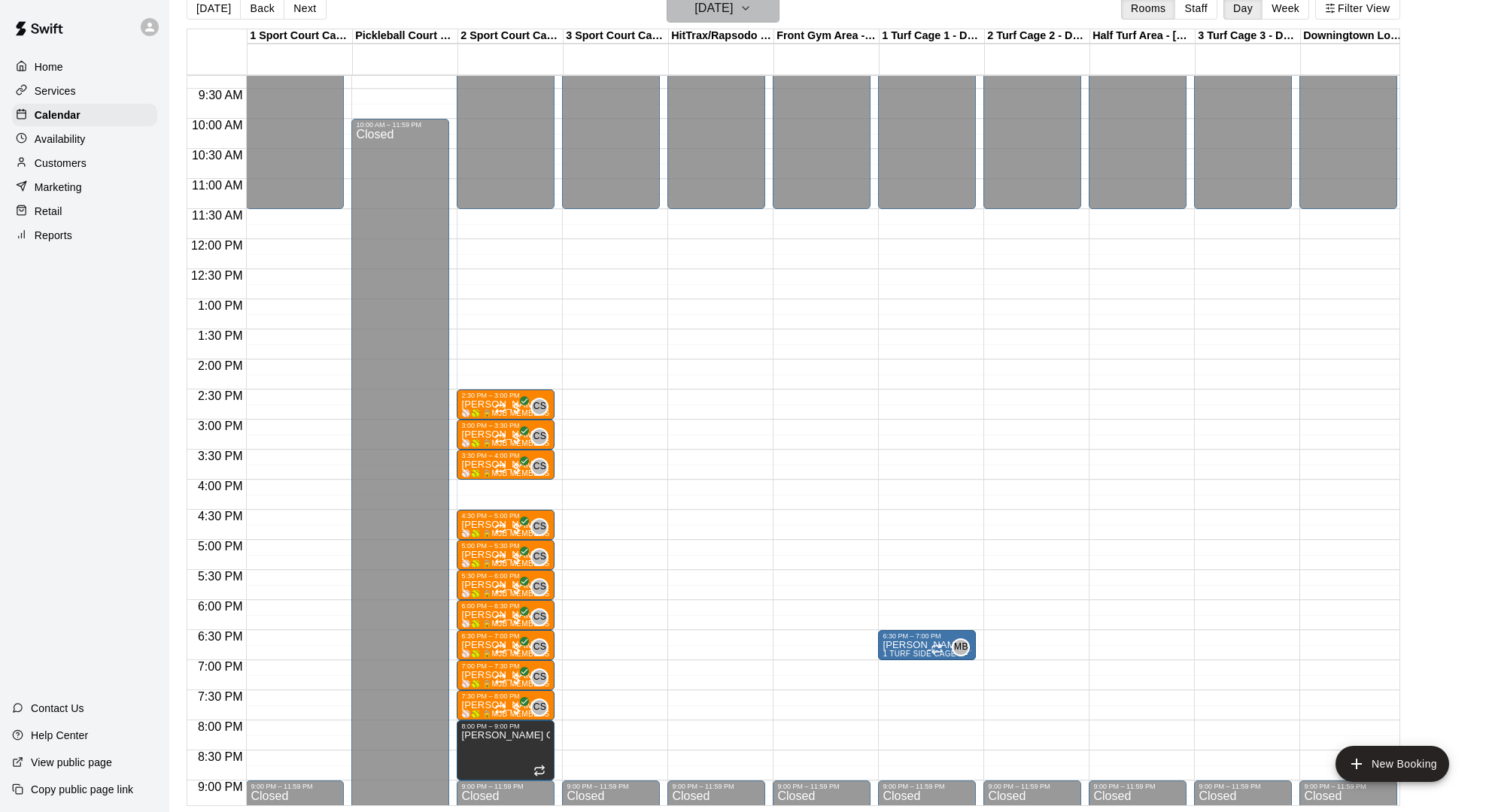
click at [729, 8] on h6 "[DATE]" at bounding box center [713, 8] width 38 height 21
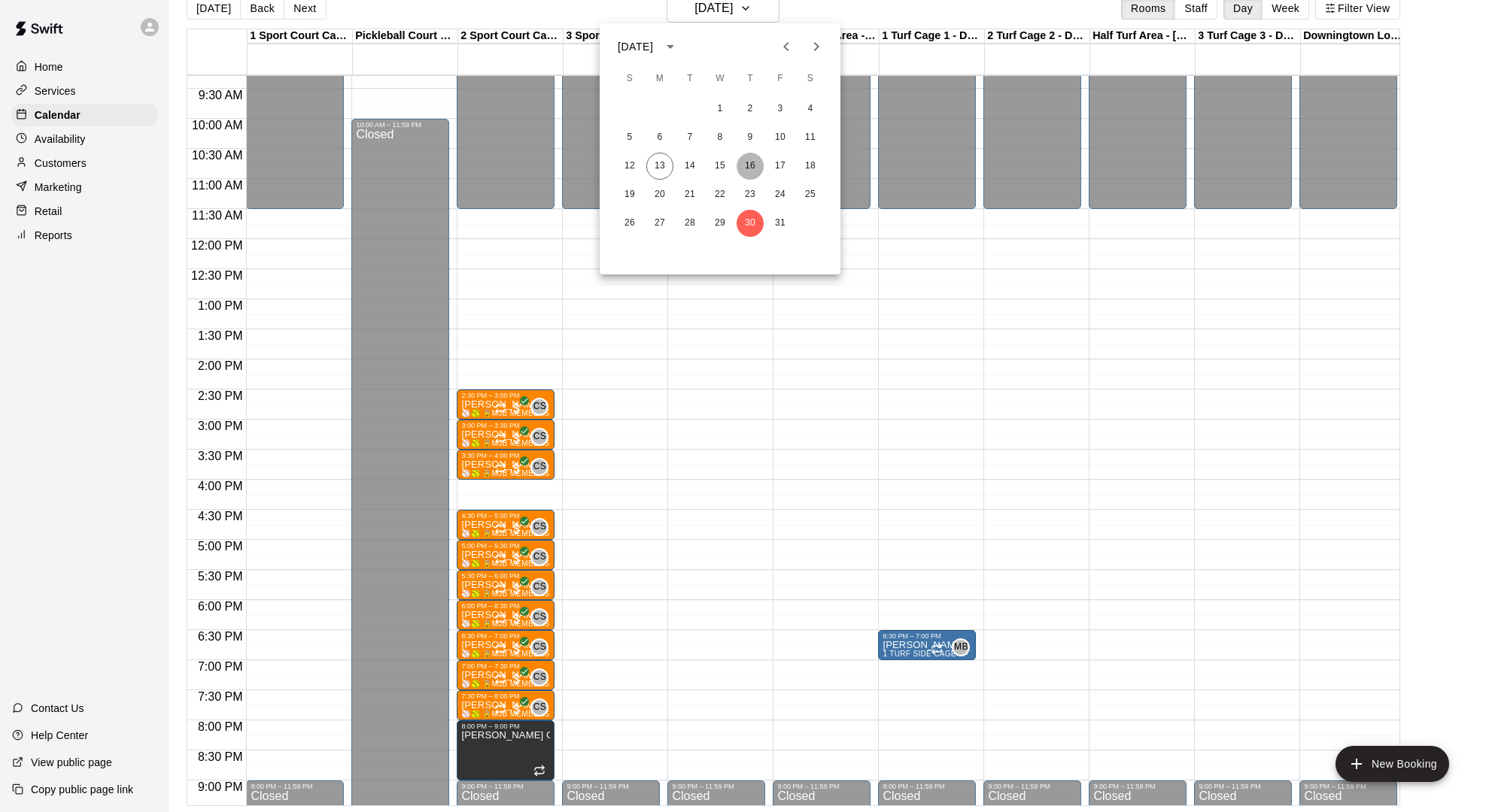
click at [751, 160] on button "16" at bounding box center [750, 166] width 27 height 27
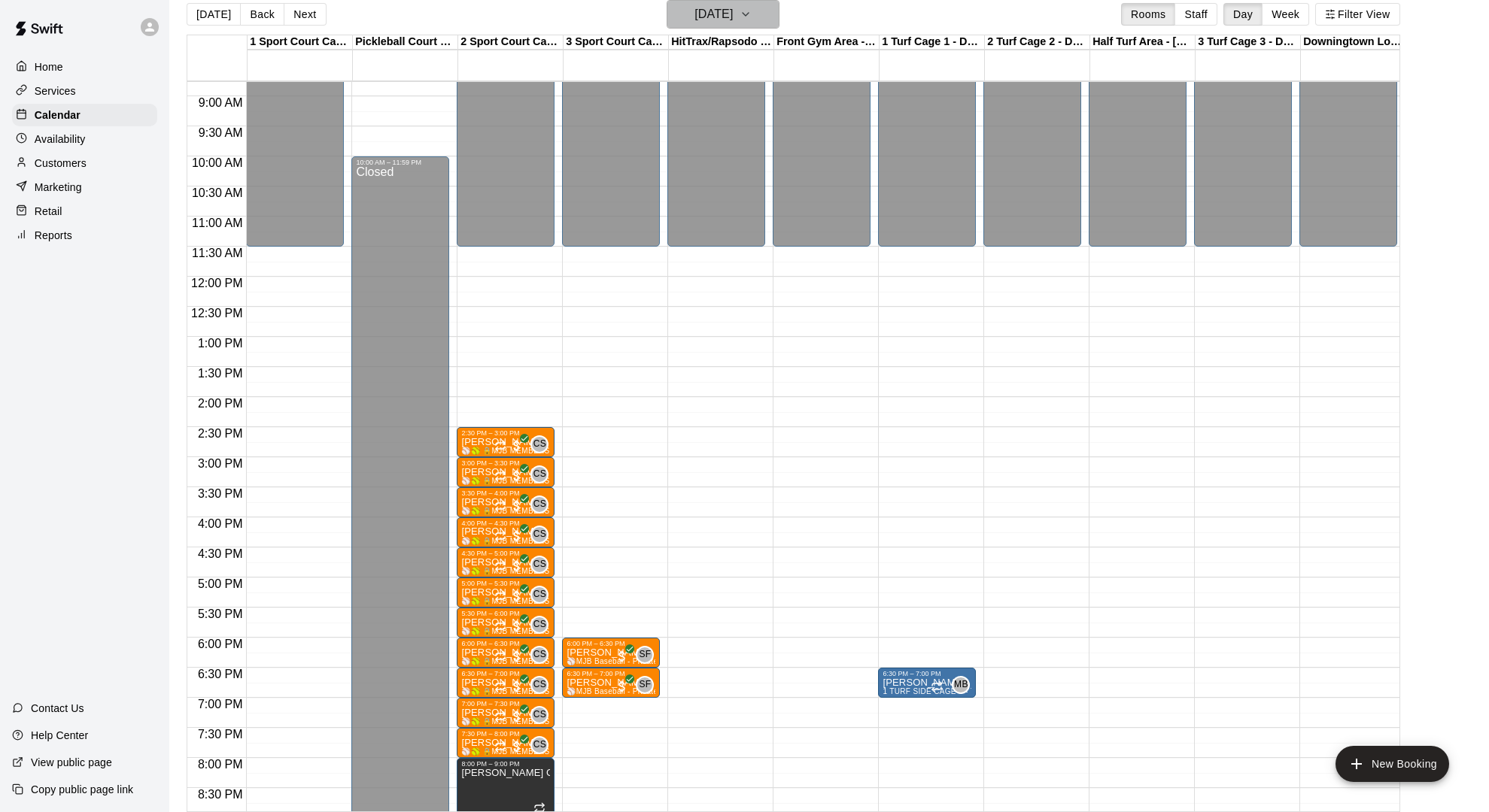
click at [709, 19] on h6 "[DATE]" at bounding box center [713, 14] width 38 height 21
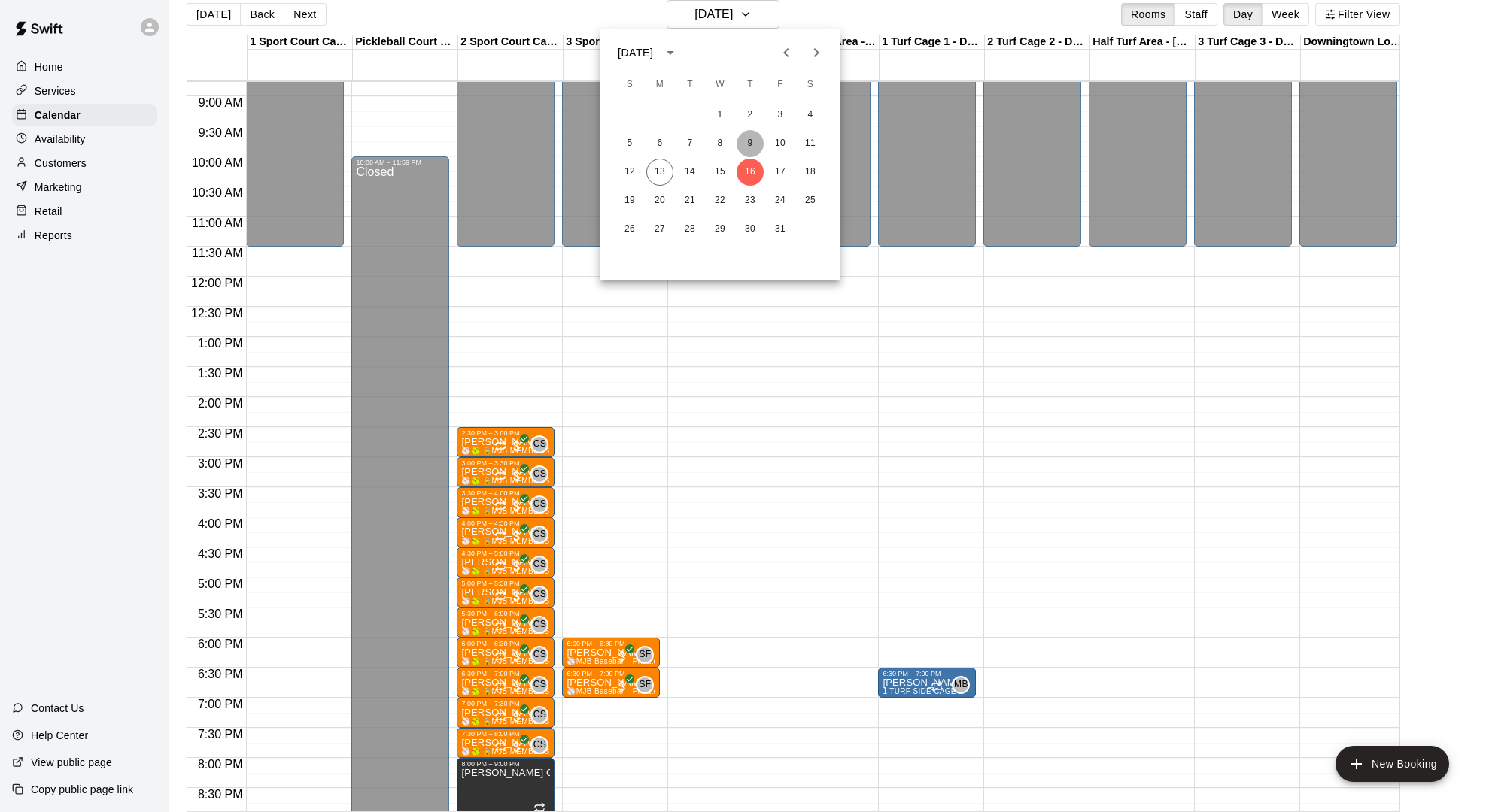
click at [751, 140] on button "9" at bounding box center [750, 144] width 27 height 27
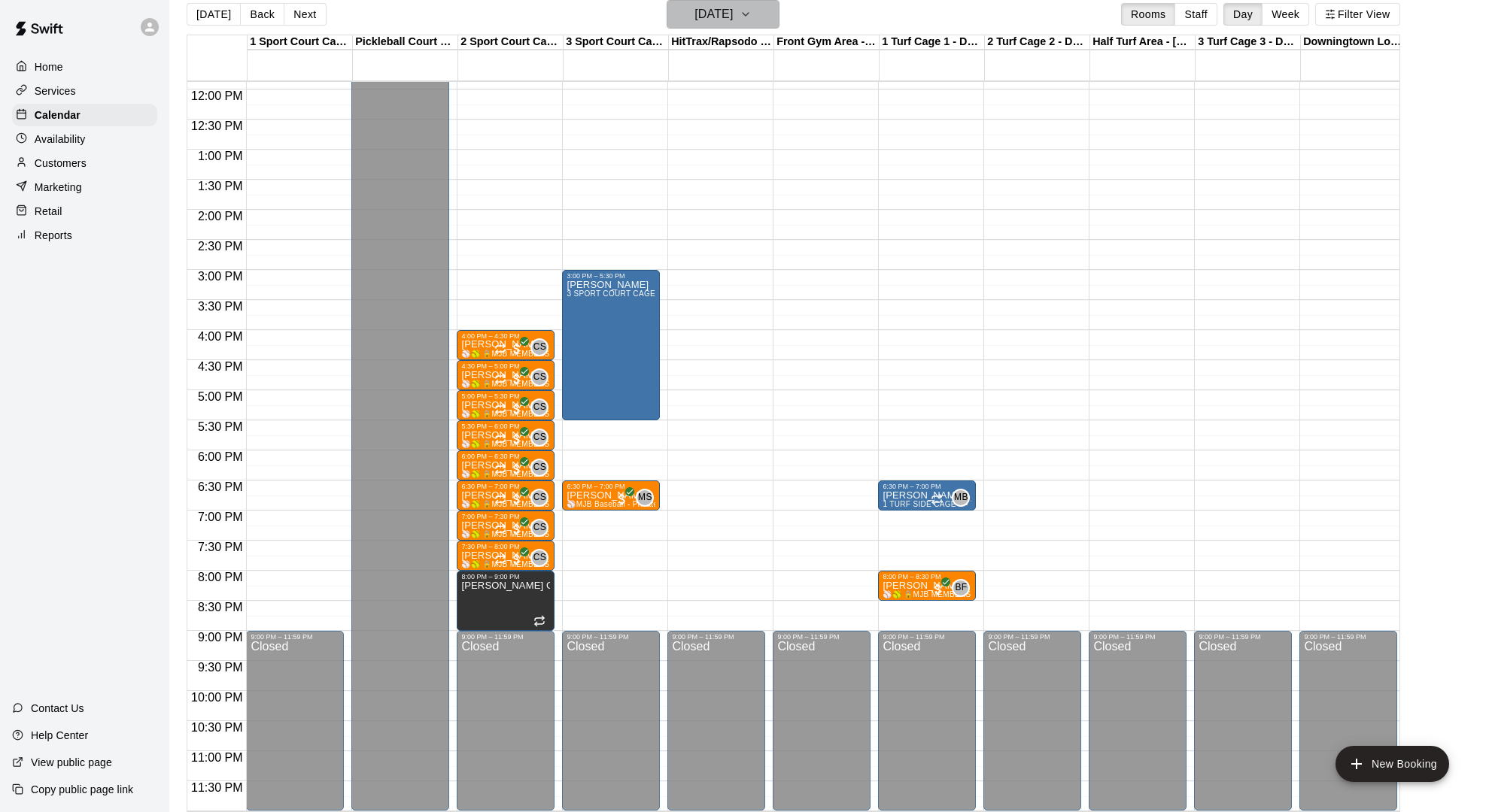
click at [708, 12] on h6 "[DATE]" at bounding box center [713, 14] width 38 height 21
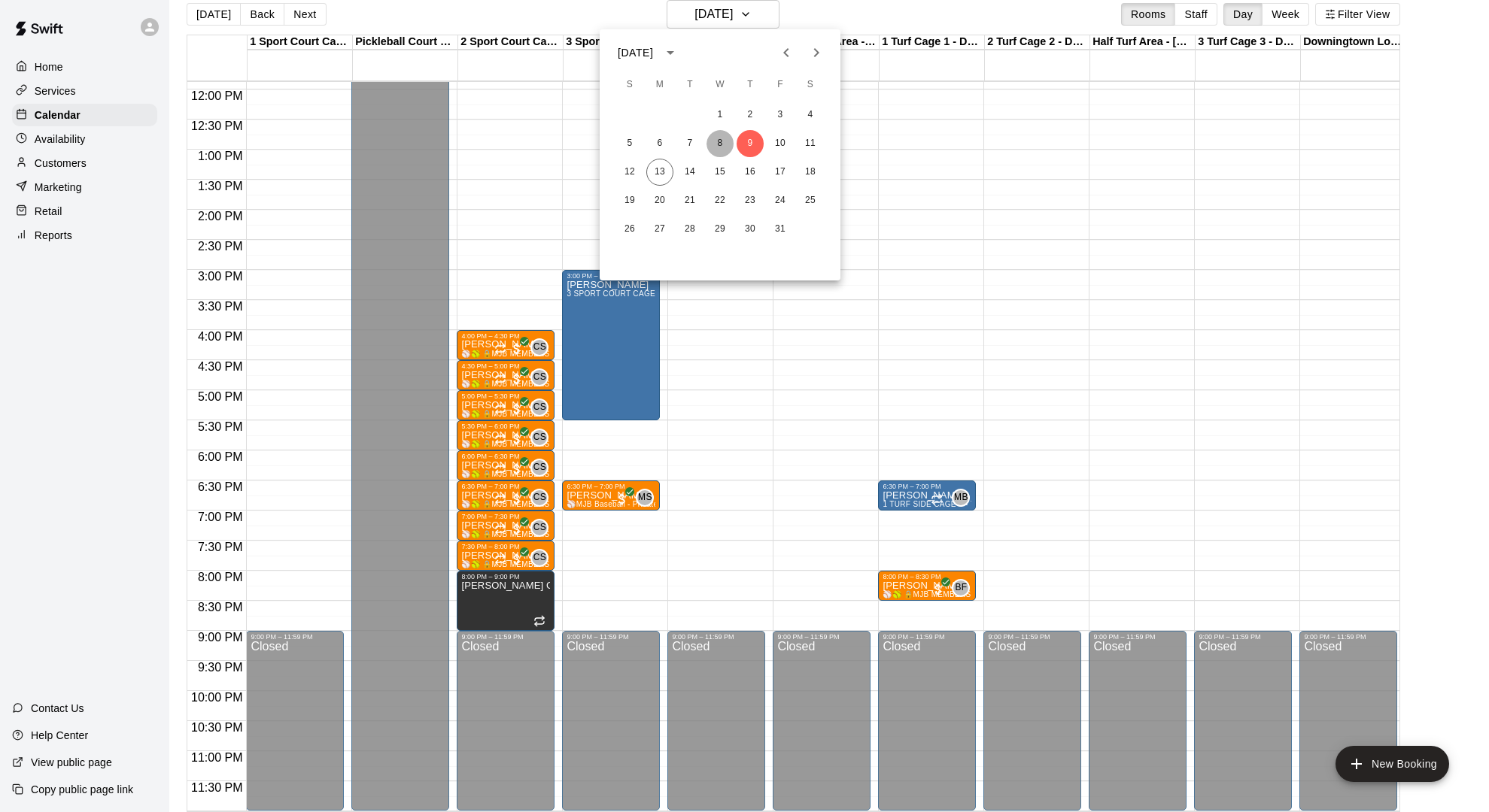
click at [723, 147] on button "8" at bounding box center [720, 144] width 27 height 27
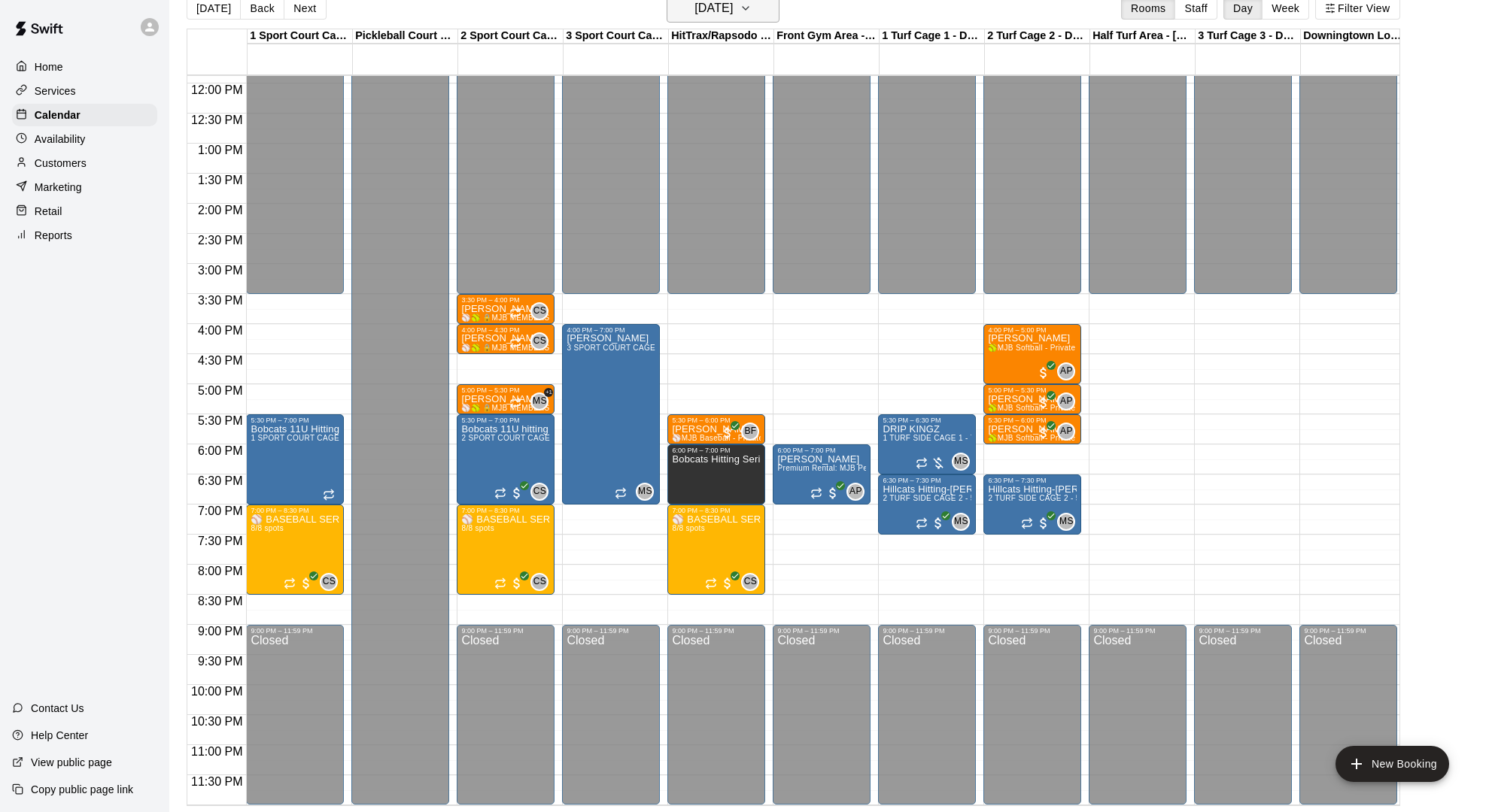
click at [722, 4] on h6 "[DATE]" at bounding box center [713, 8] width 38 height 21
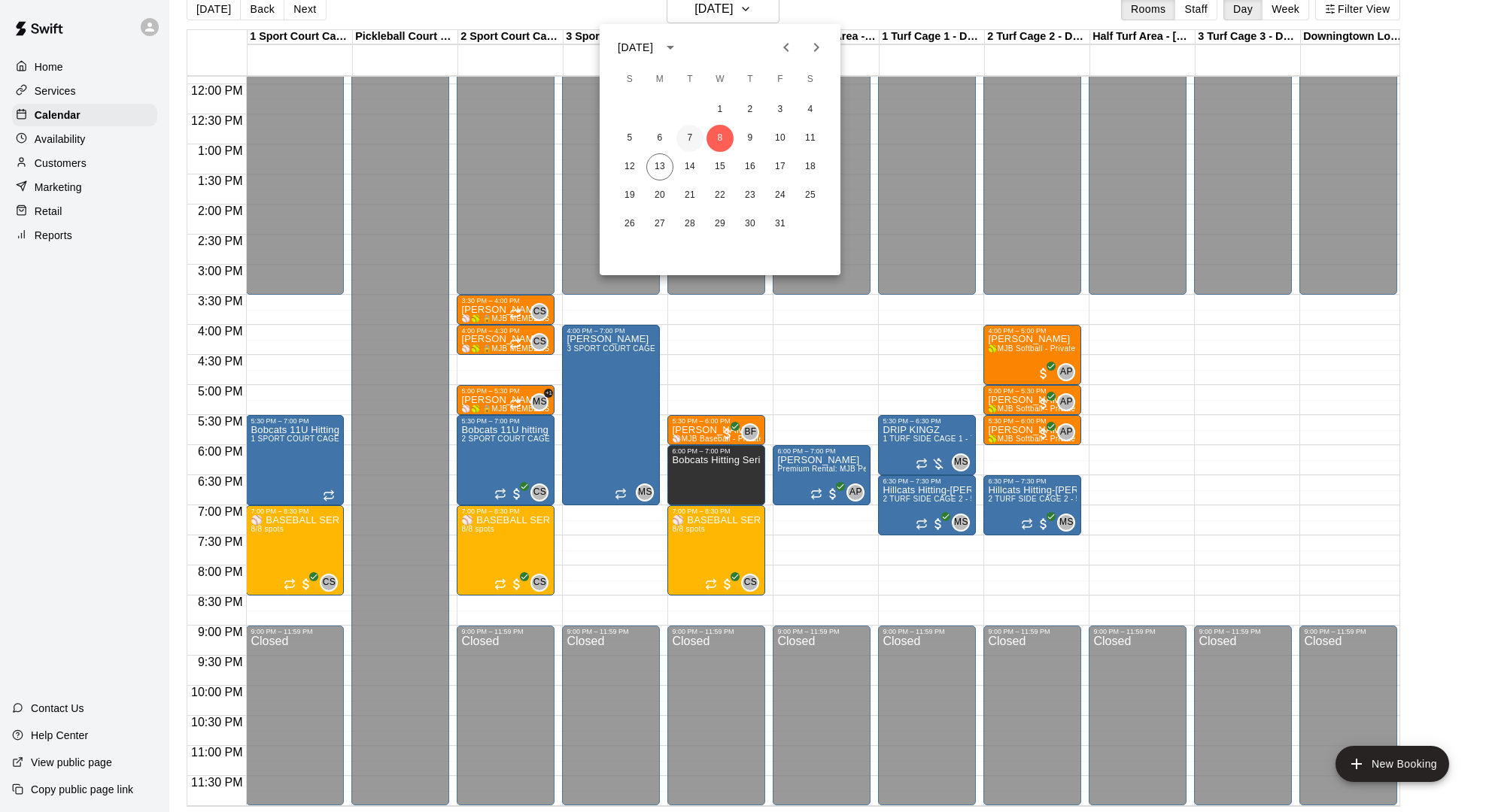
click at [686, 141] on button "7" at bounding box center [690, 138] width 27 height 27
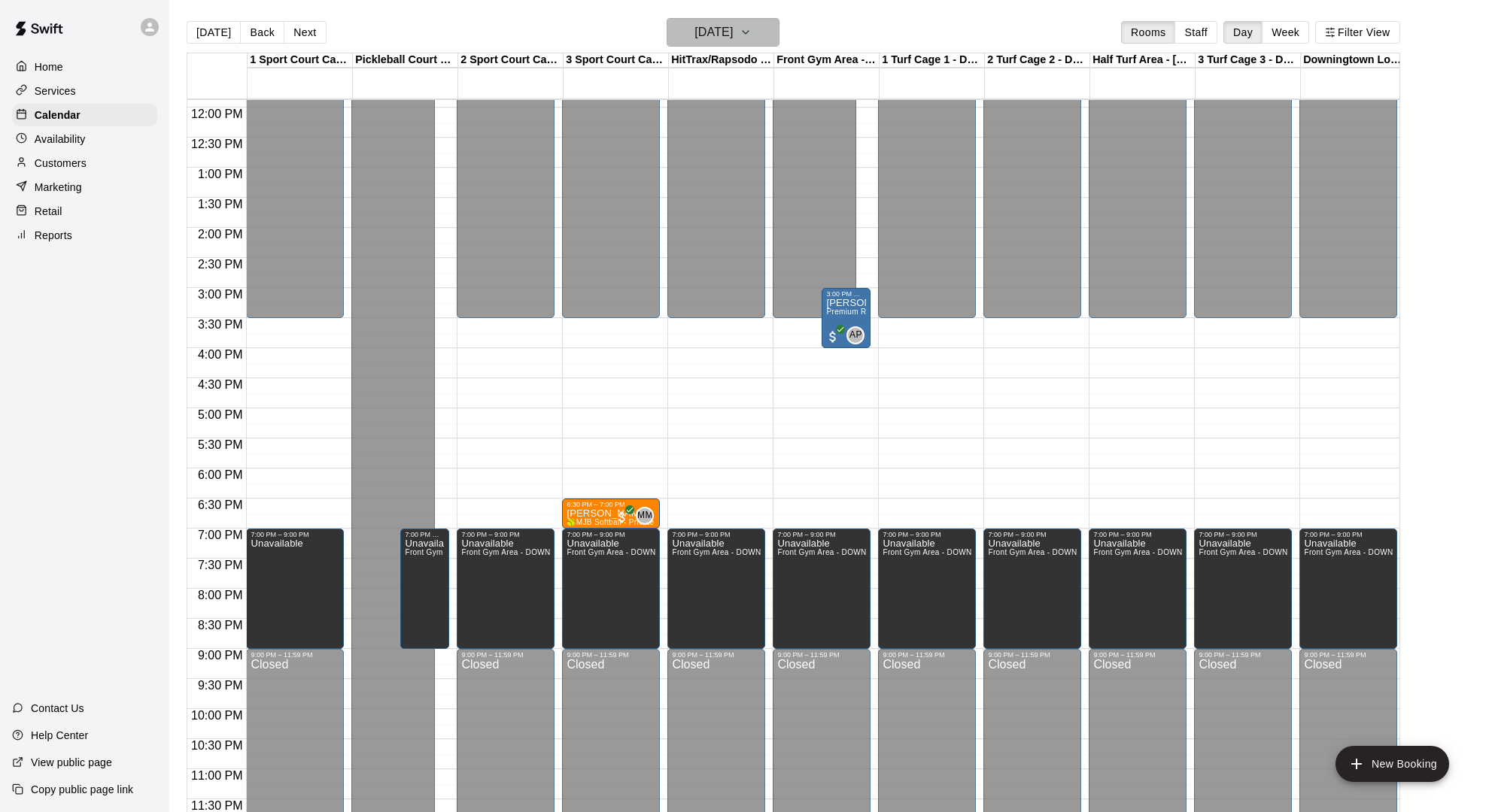
click at [730, 40] on h6 "[DATE]" at bounding box center [713, 33] width 38 height 21
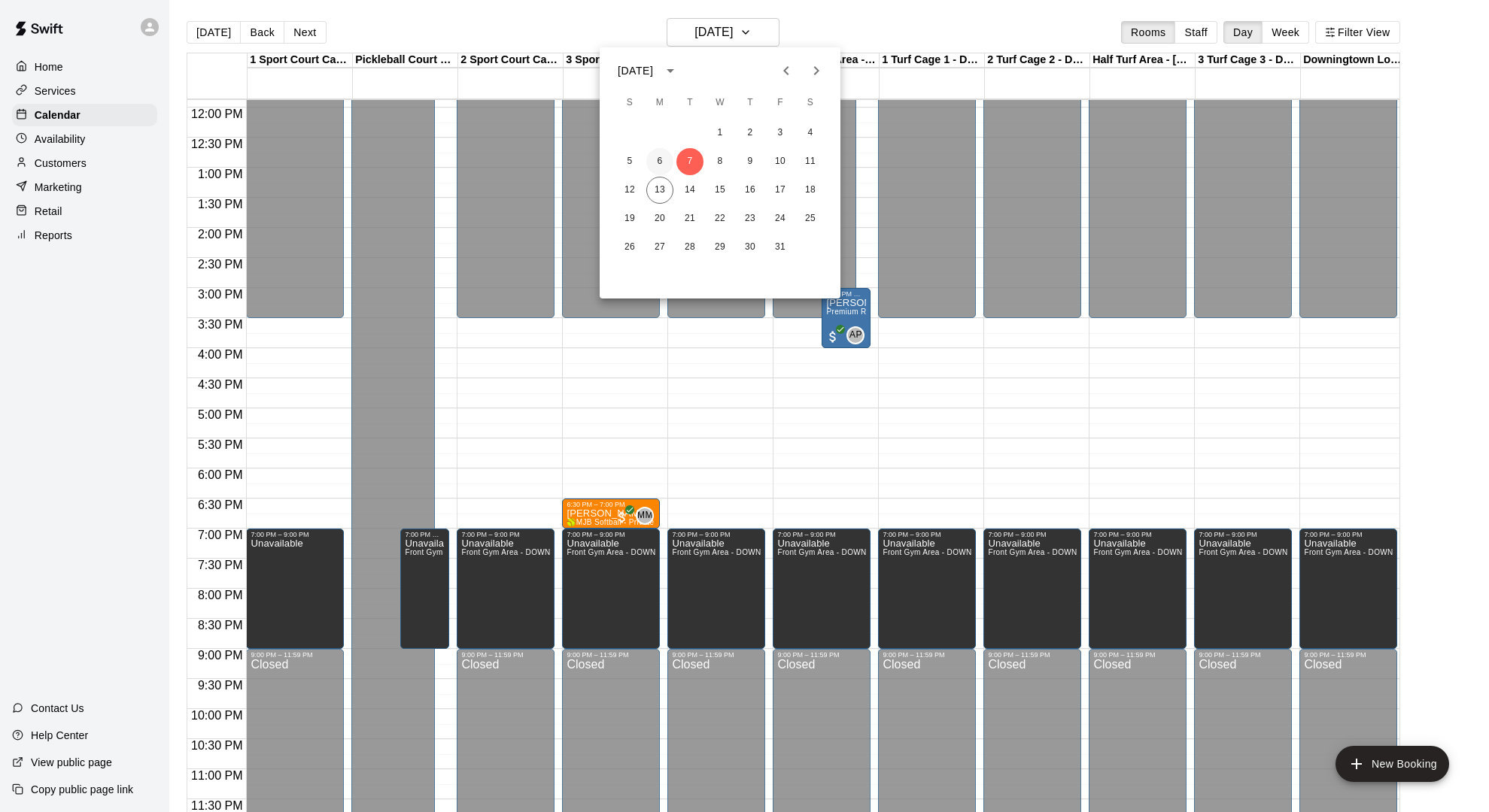
click at [655, 161] on button "6" at bounding box center [660, 161] width 27 height 27
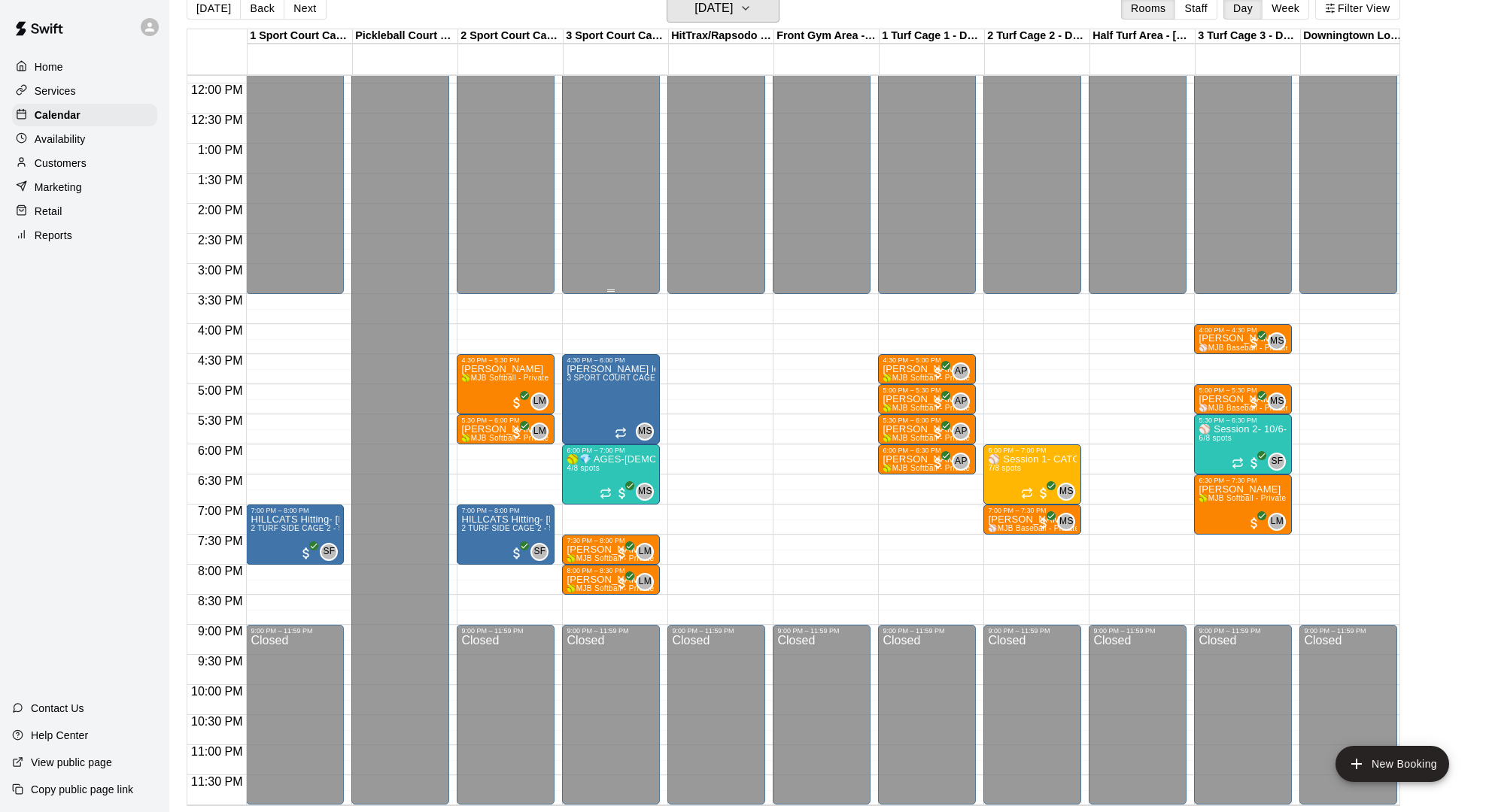
scroll to position [24, 0]
click at [695, 18] on h6 "[DATE]" at bounding box center [713, 8] width 38 height 21
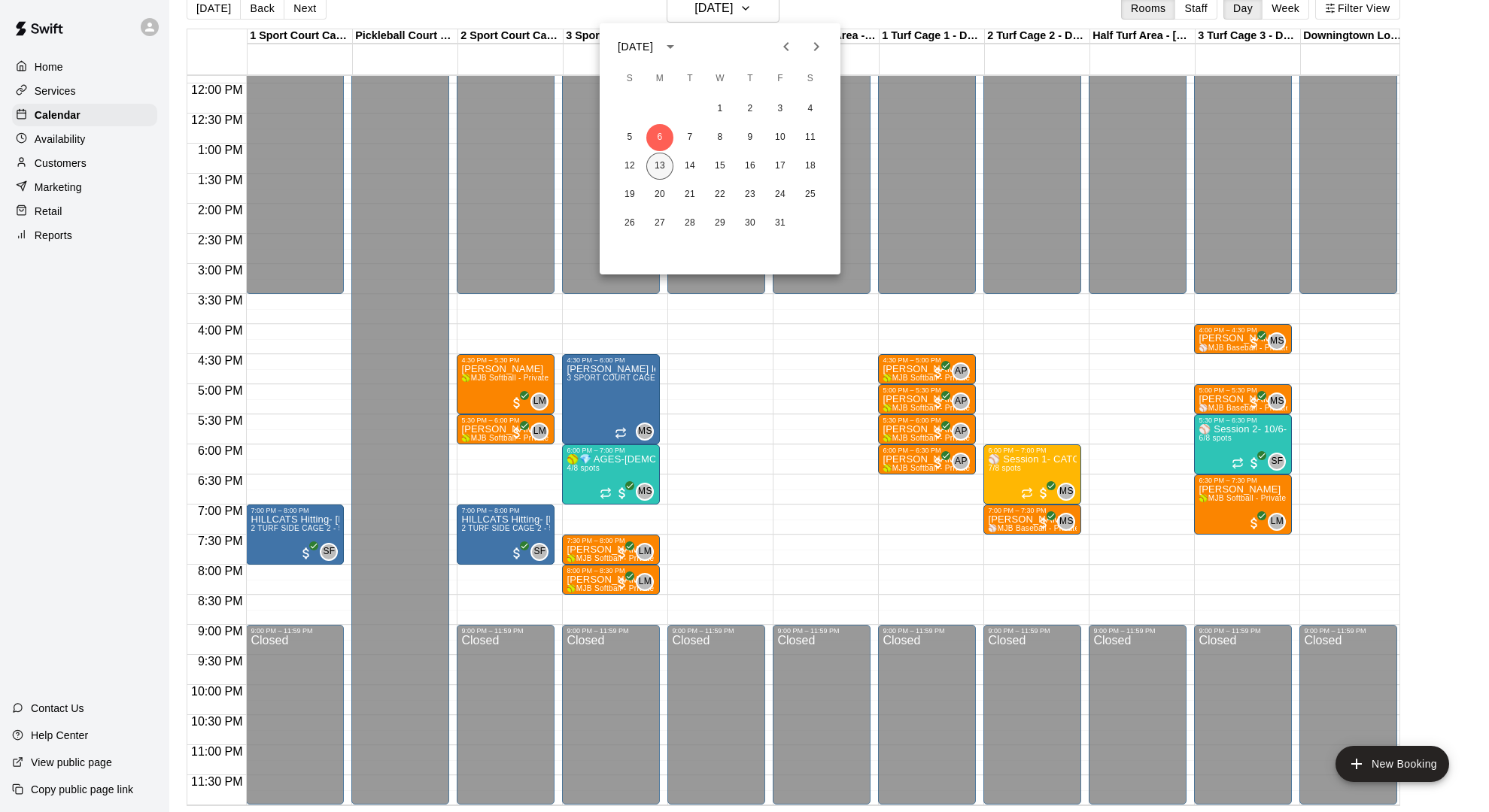
click at [666, 177] on button "13" at bounding box center [660, 166] width 27 height 27
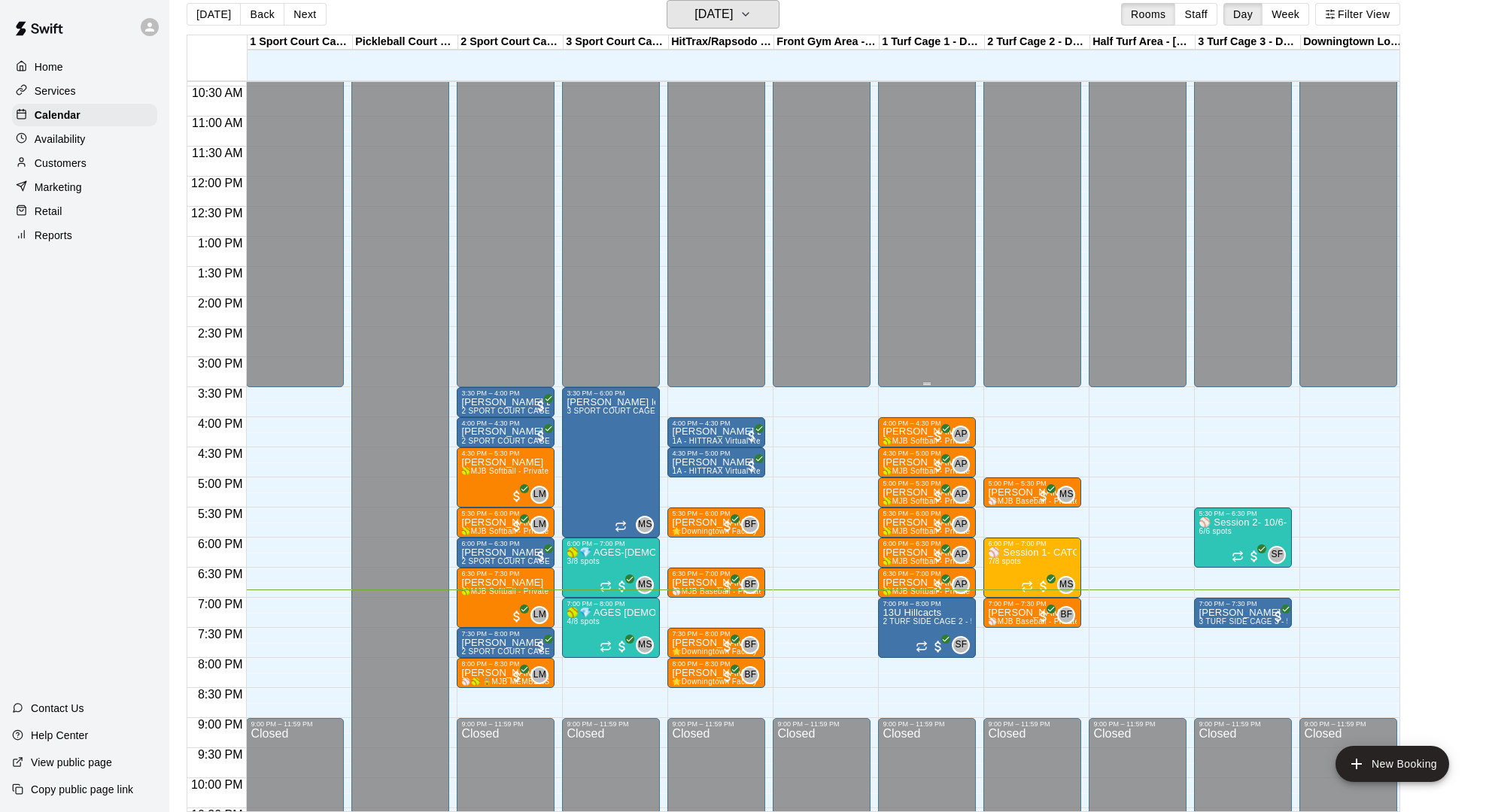
scroll to position [626, 0]
click at [910, 626] on span "2 TURF SIDE CAGE 2 - 55' Cage - TURF SIDE- DOWNINGTOWN" at bounding box center [1000, 622] width 236 height 8
drag, startPoint x: 934, startPoint y: 617, endPoint x: 935, endPoint y: 610, distance: 7.1
click at [934, 617] on div at bounding box center [744, 406] width 1489 height 812
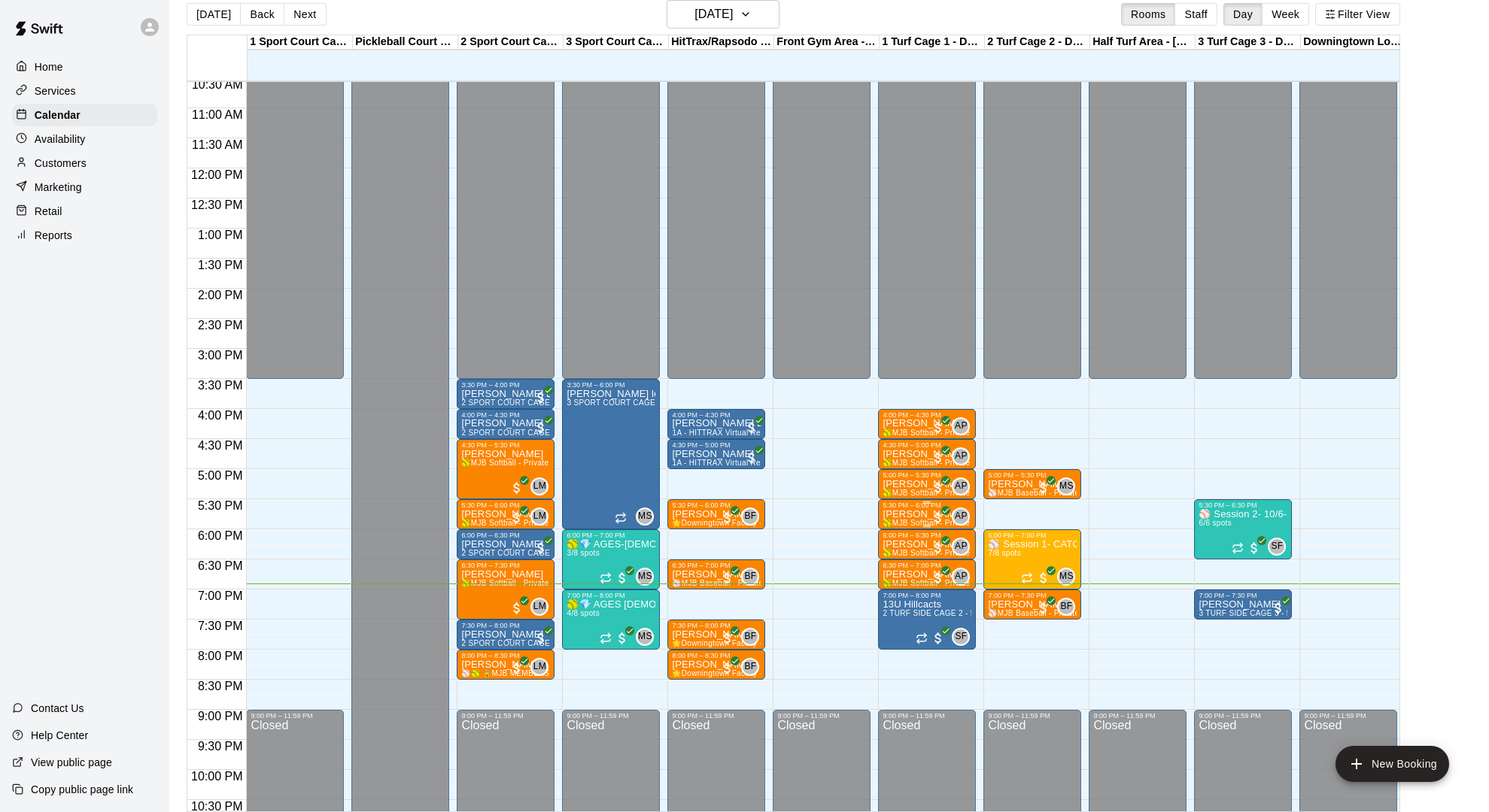
scroll to position [0, 1]
click at [1427, 108] on main "[DATE] Back [DATE][DATE] Rooms Staff Day Week Filter View 1 Sport Court Cage 1 …" at bounding box center [829, 406] width 1307 height 812
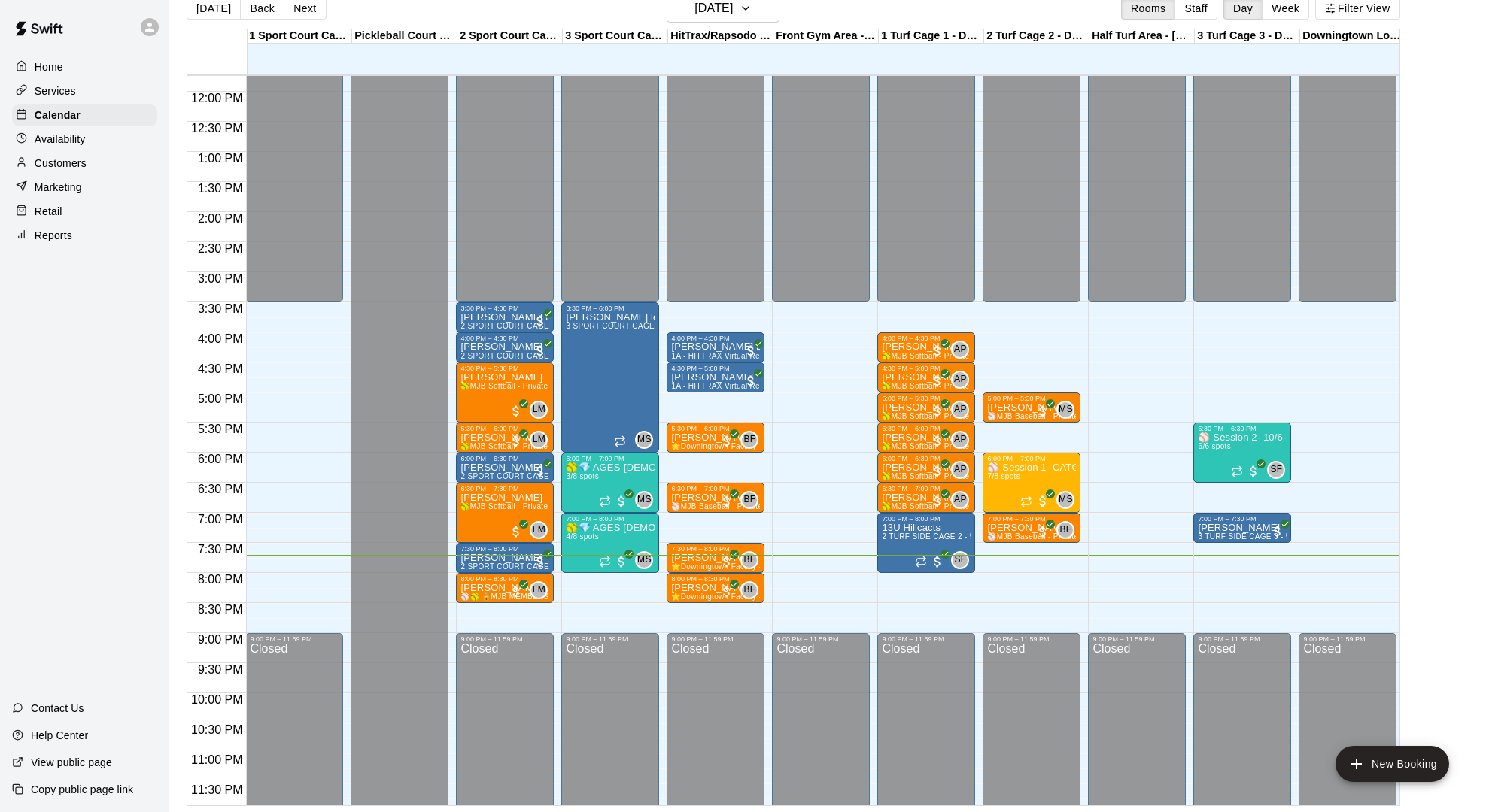
scroll to position [707, 1]
